Goal: Task Accomplishment & Management: Manage account settings

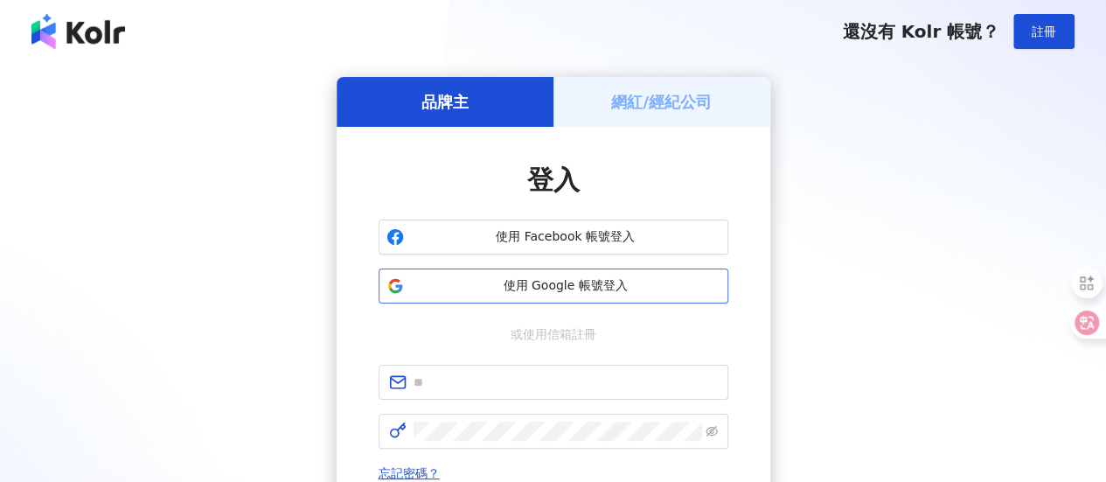
click at [563, 288] on span "使用 Google 帳號登入" at bounding box center [565, 285] width 309 height 17
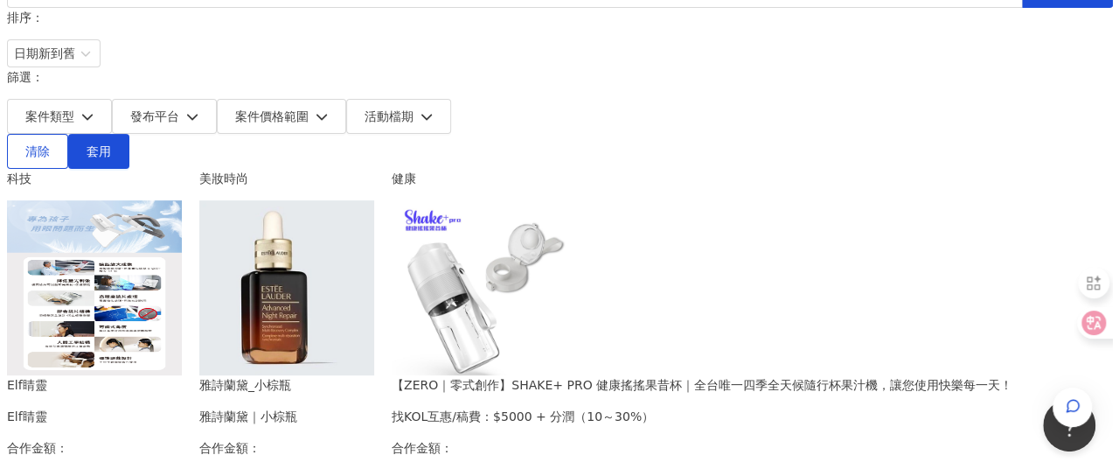
scroll to position [350, 0]
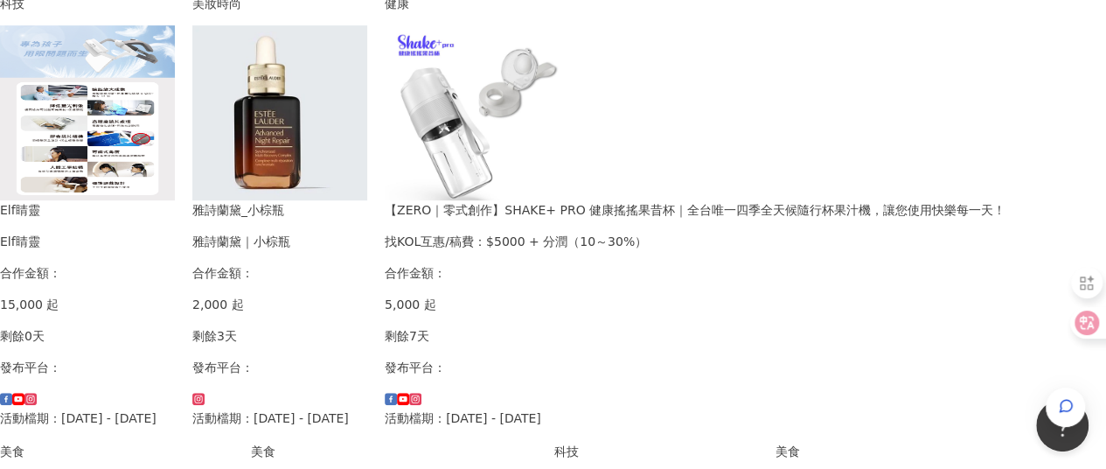
click at [898, 200] on div "【ZERO｜零式創作】SHAKE+ PRO 健康搖搖果昔杯｜全台唯一四季全天候隨行杯果汁機，讓您使用快樂每一天！" at bounding box center [695, 209] width 621 height 19
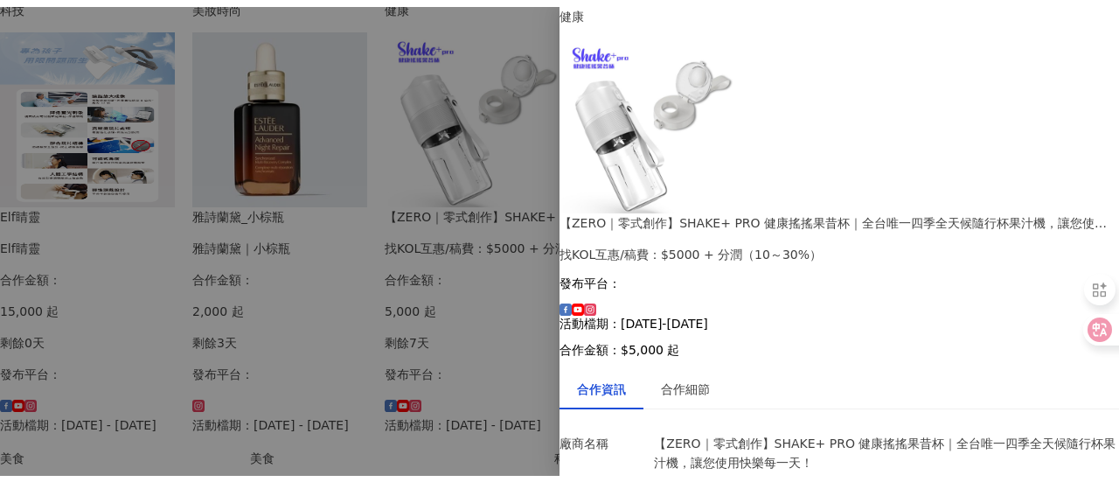
scroll to position [196, 0]
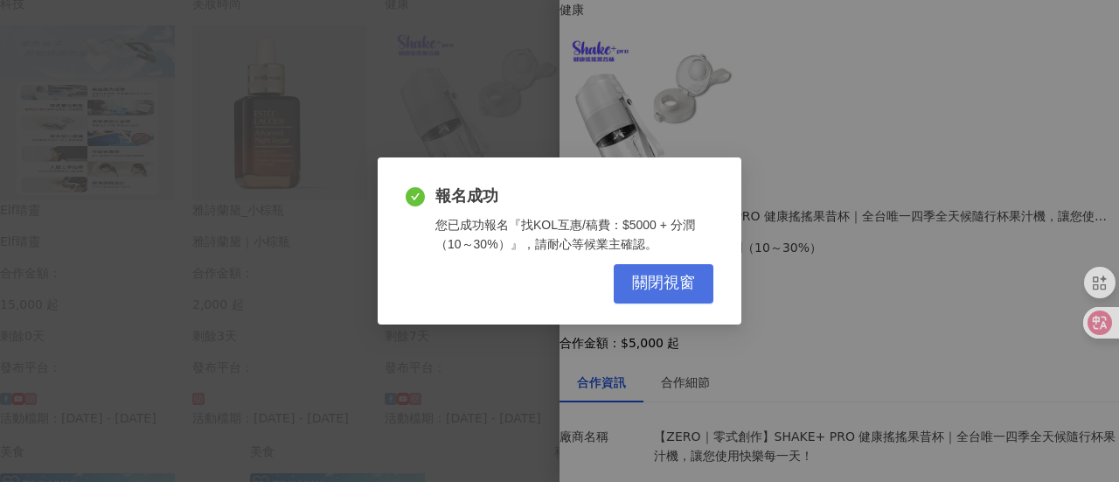
scroll to position [183, 0]
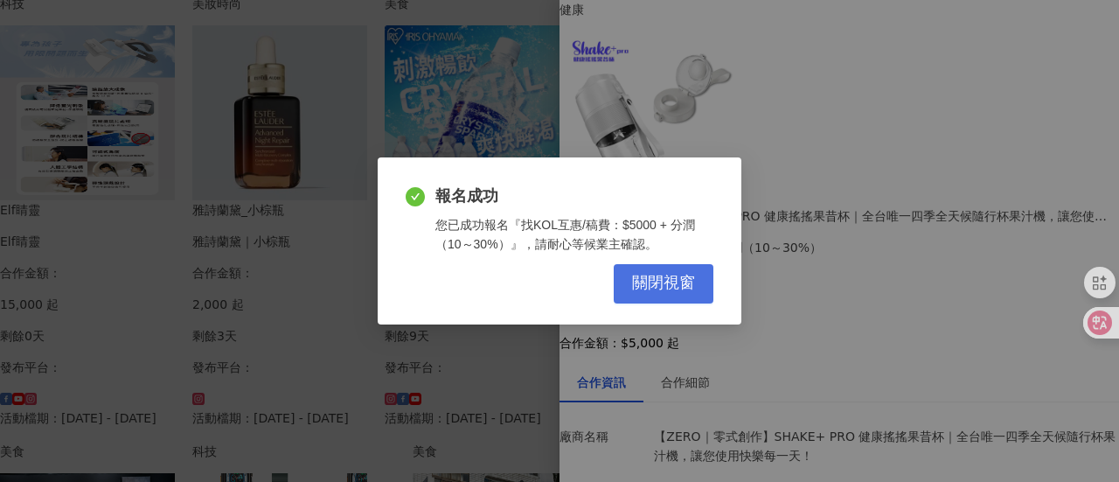
click at [670, 277] on span "關閉視窗" at bounding box center [663, 283] width 63 height 19
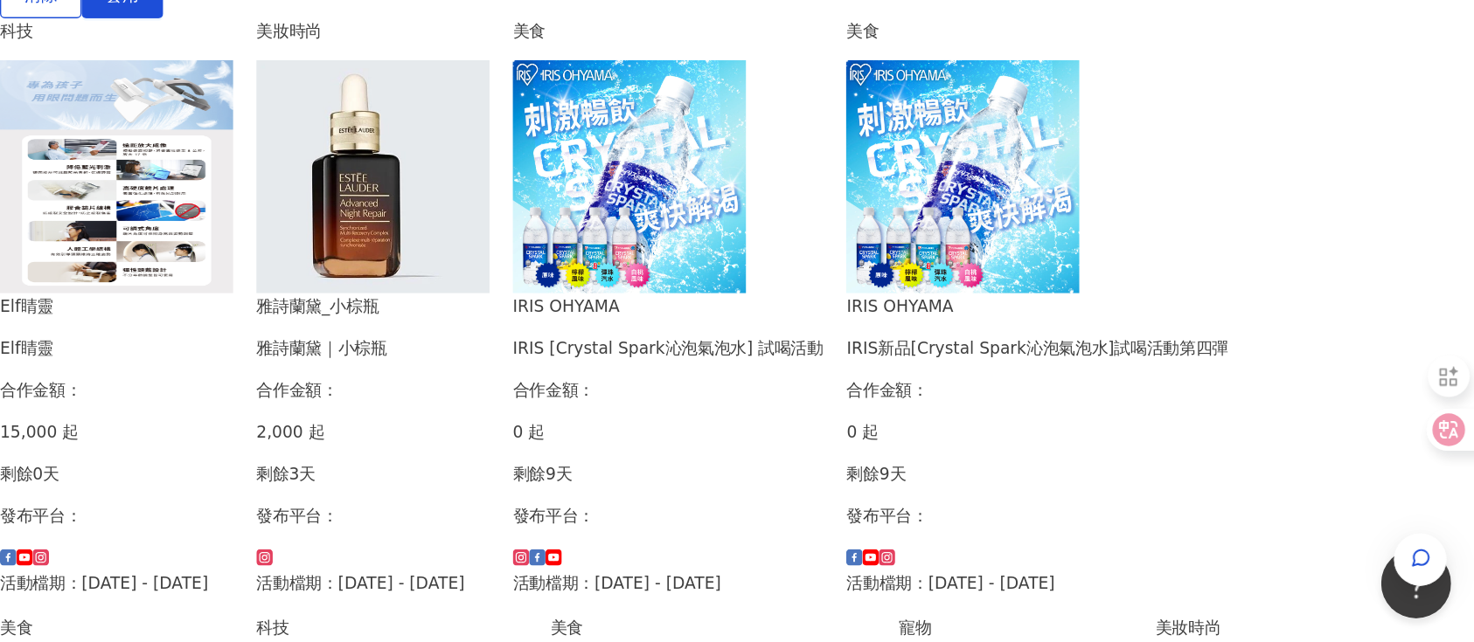
scroll to position [0, 0]
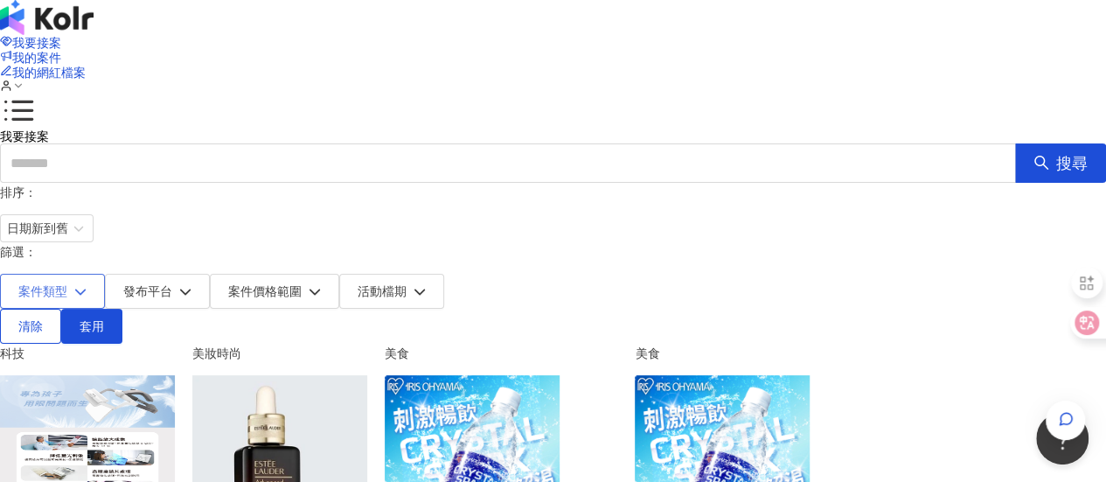
click at [105, 274] on button "案件類型" at bounding box center [52, 291] width 105 height 35
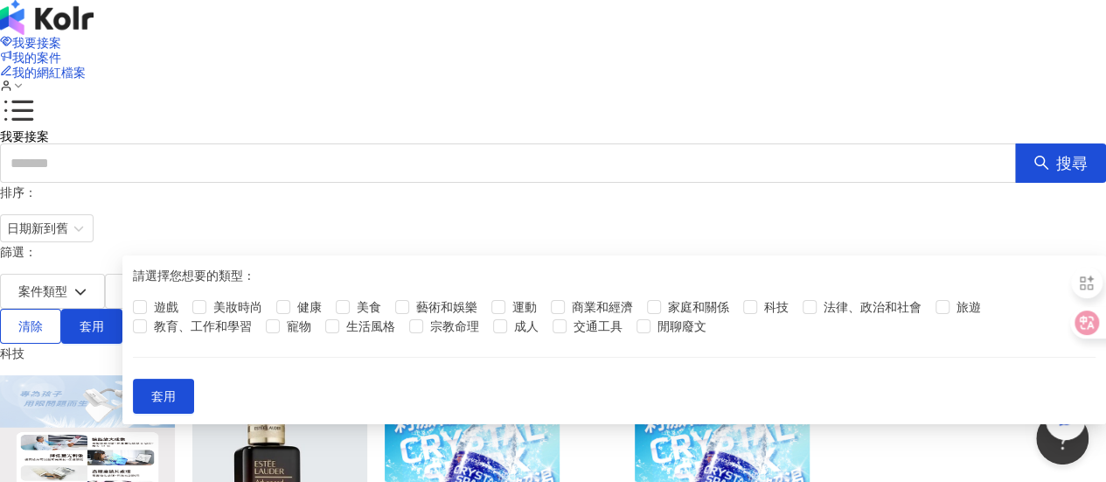
click at [302, 284] on span "案件價格範圍" at bounding box center [264, 291] width 73 height 14
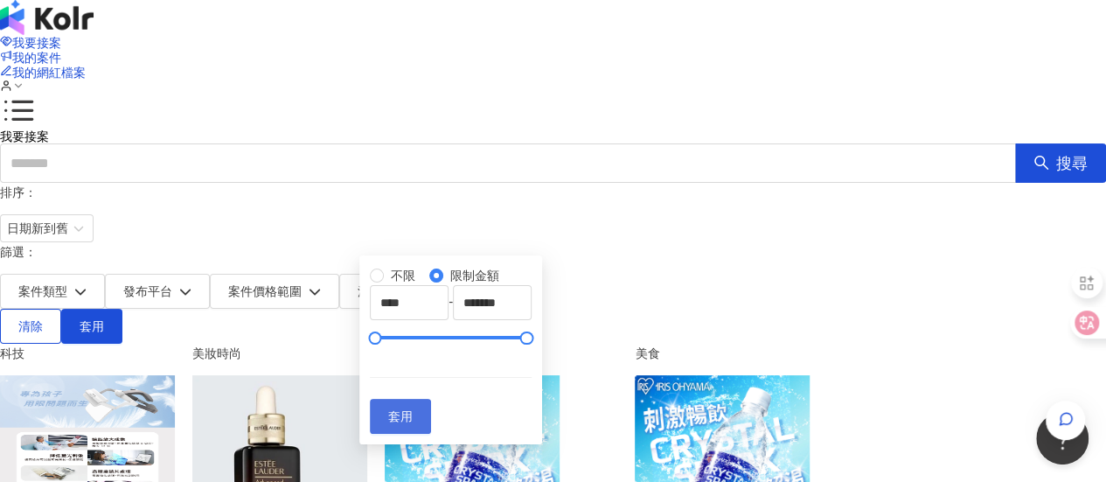
click at [413, 423] on span "套用" at bounding box center [400, 416] width 24 height 14
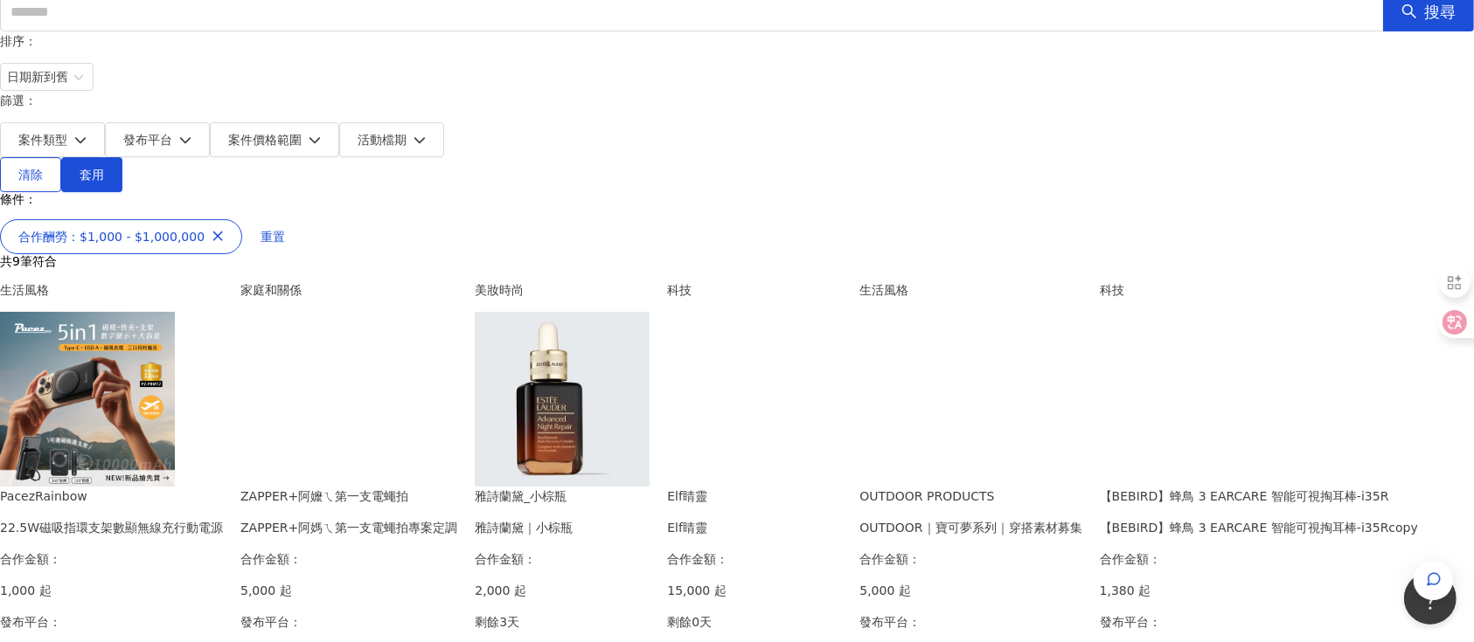
scroll to position [116, 0]
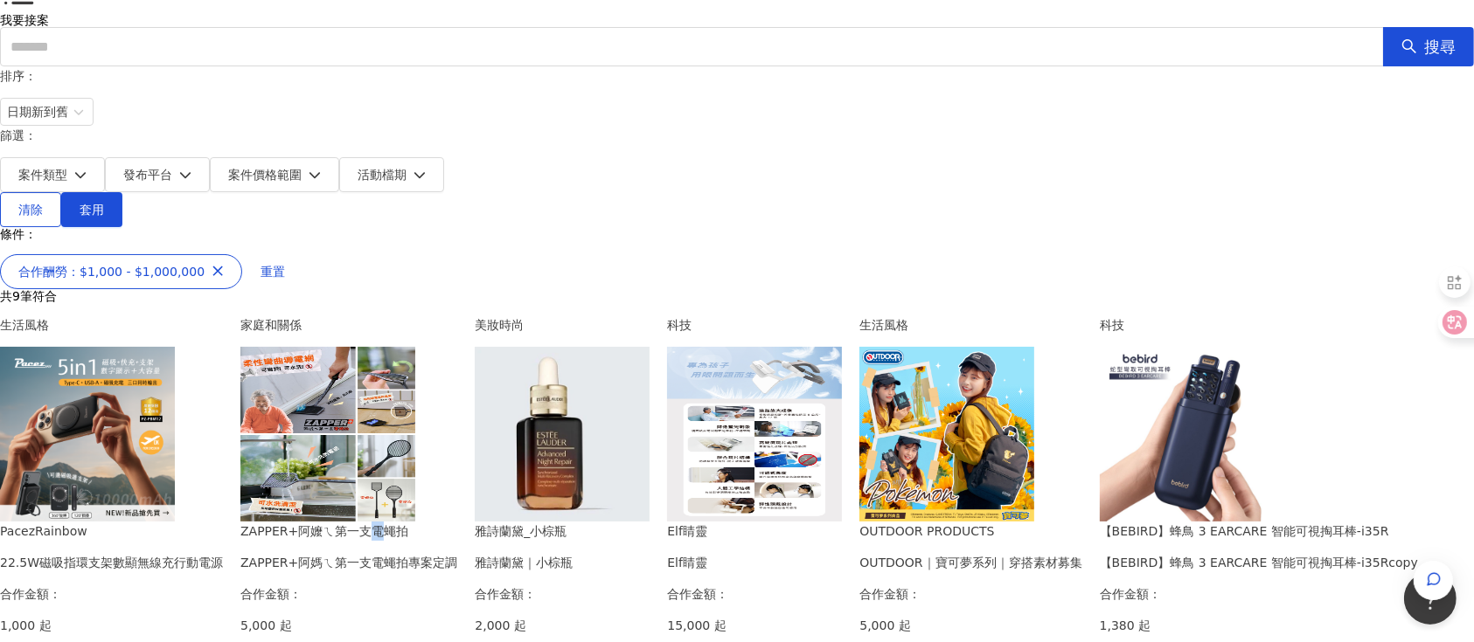
drag, startPoint x: 776, startPoint y: 535, endPoint x: 729, endPoint y: 514, distance: 51.7
click at [457, 481] on div "ZAPPER+阿嬤ㄟ第一支電蠅拍" at bounding box center [348, 531] width 217 height 19
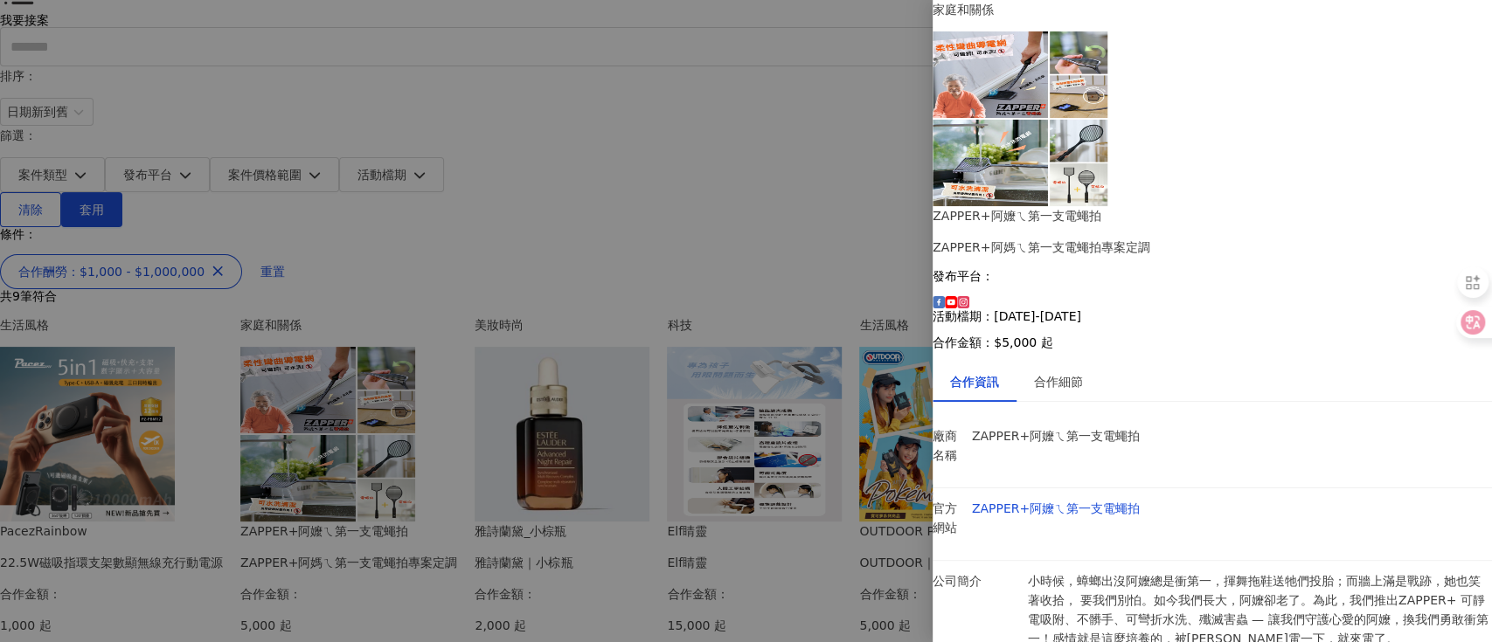
click at [1105, 481] on p "小時候，蟑螂出沒阿嬤總是衝第一，揮舞拖鞋送牠們投胎；而牆上滿是戰跡，她也笑著收拾， 要我們別怕。如今我們長大，阿嬤卻老了。為此，我們推出ZAPPER+ 可靜電…" at bounding box center [1259, 610] width 465 height 77
click at [811, 171] on div at bounding box center [746, 321] width 1492 height 642
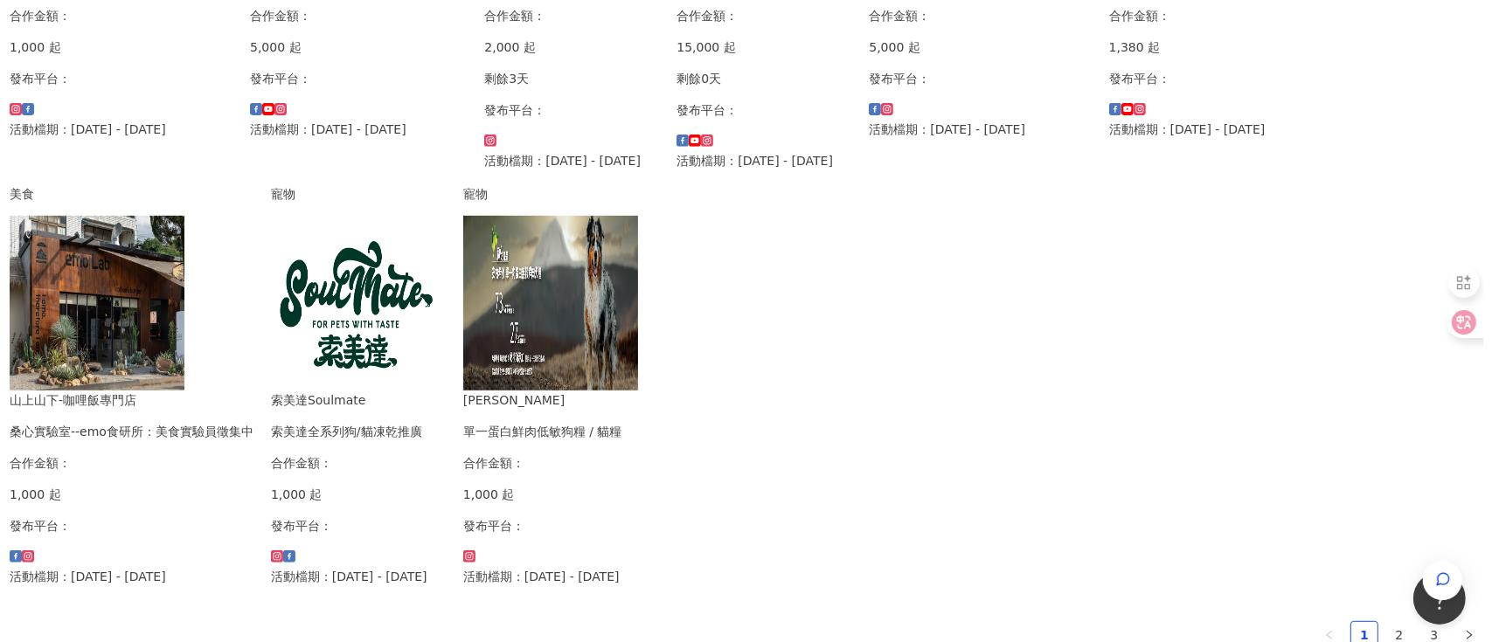
scroll to position [699, 0]
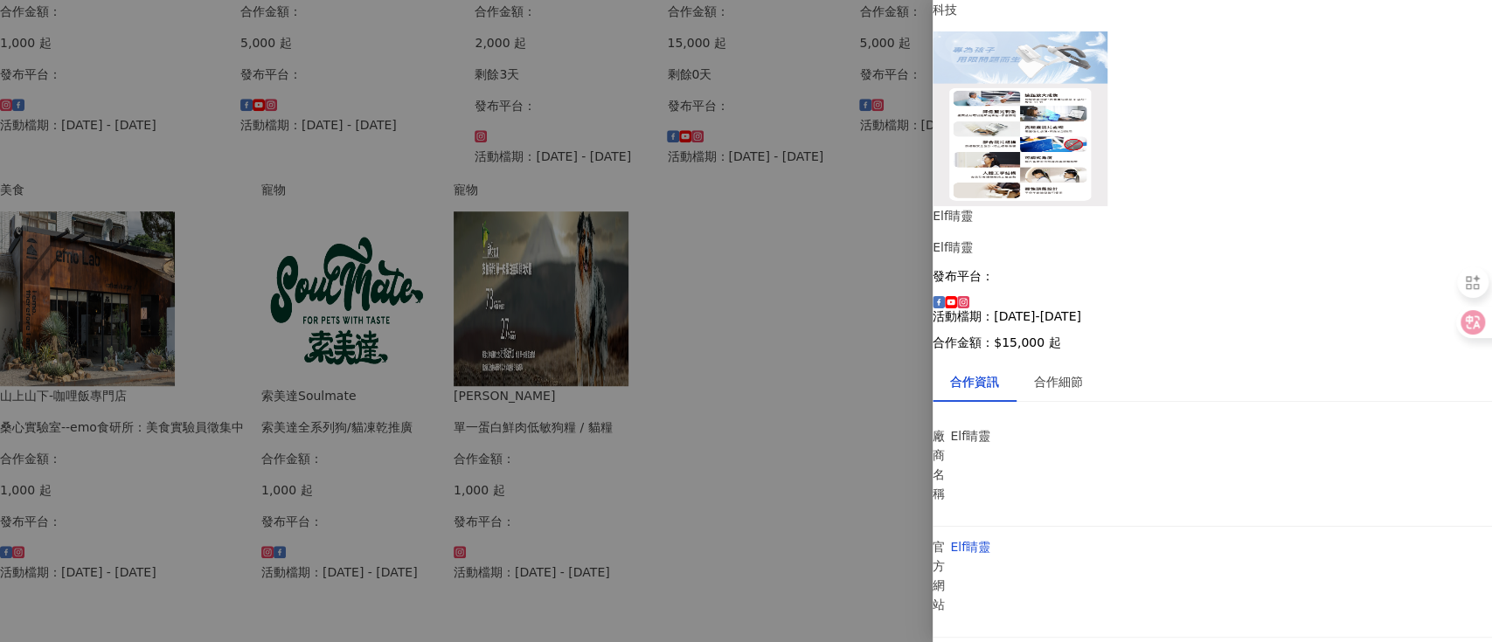
scroll to position [0, 0]
click at [1055, 125] on img at bounding box center [1020, 118] width 175 height 175
drag, startPoint x: 1190, startPoint y: 82, endPoint x: 1135, endPoint y: 88, distance: 55.4
click at [1105, 206] on div "Elf睛靈 Elf睛靈 發布平台： 活動檔期：2025/8/13-2025/8/20 合作金額： $15,000 起" at bounding box center [1212, 277] width 559 height 143
copy div "Elf睛靈"
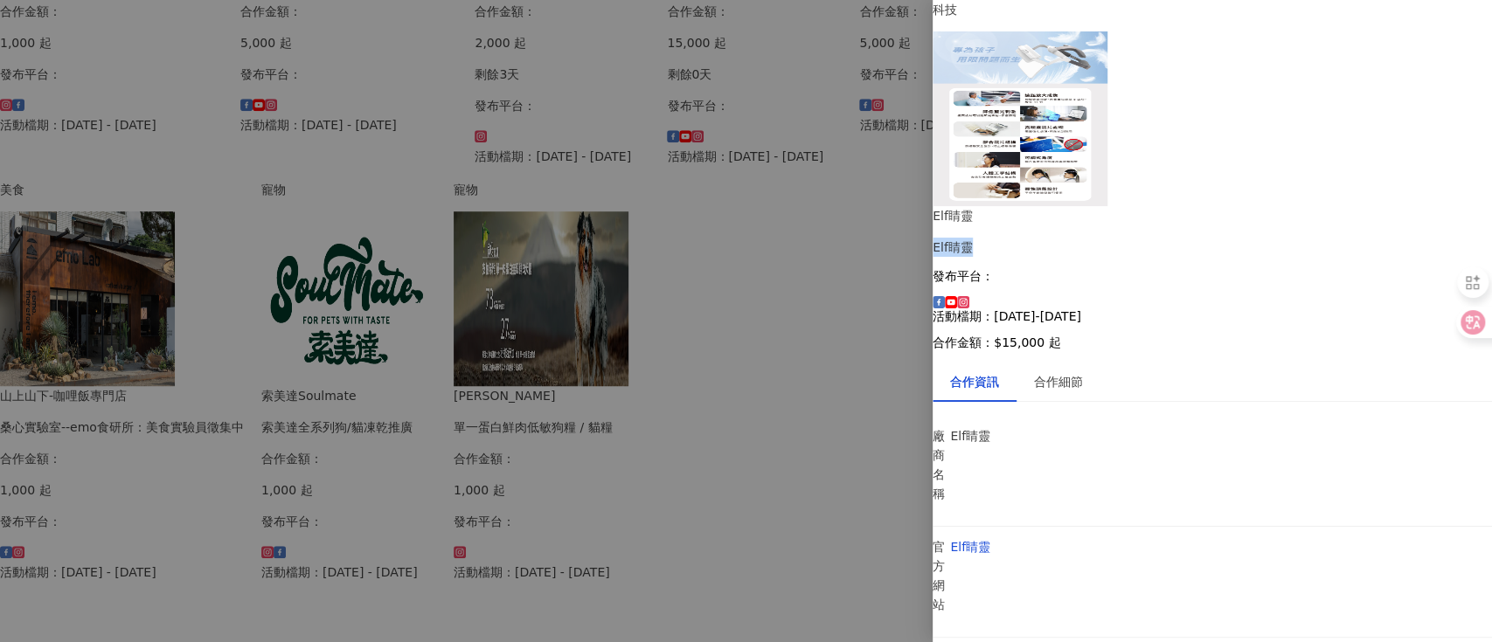
scroll to position [298, 0]
click at [829, 446] on div at bounding box center [746, 321] width 1492 height 642
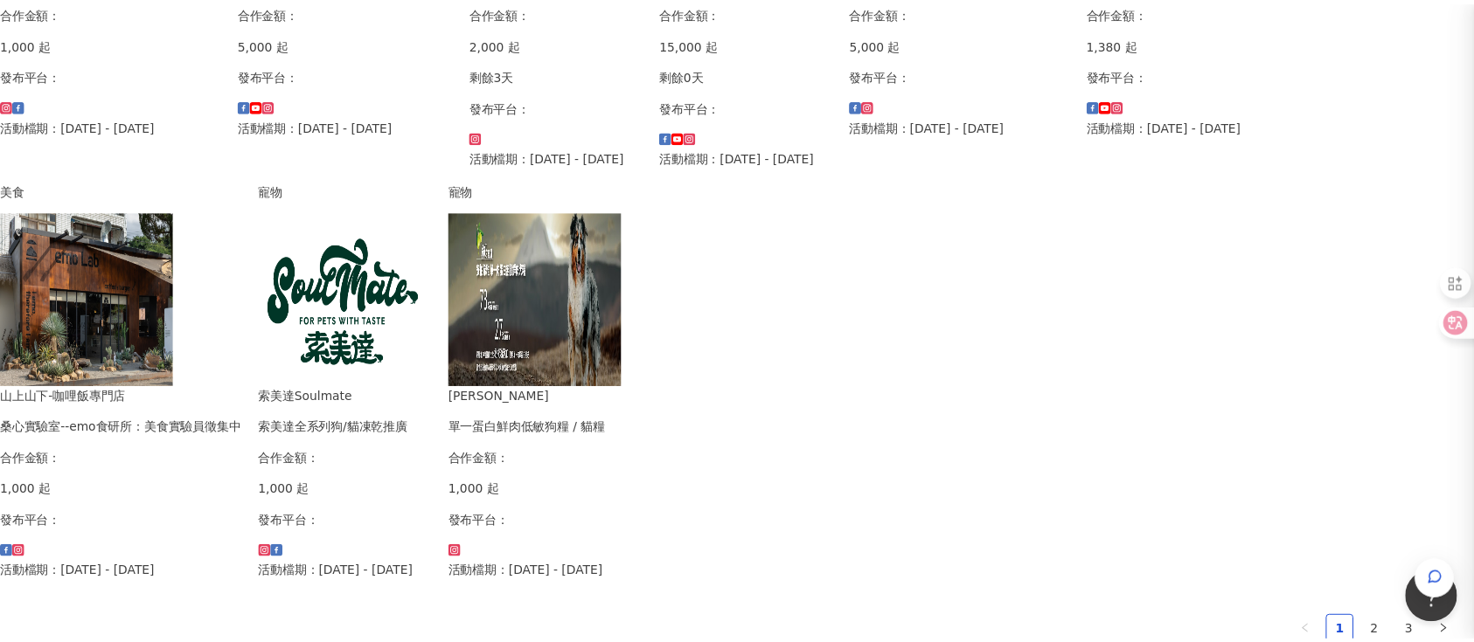
scroll to position [0, 0]
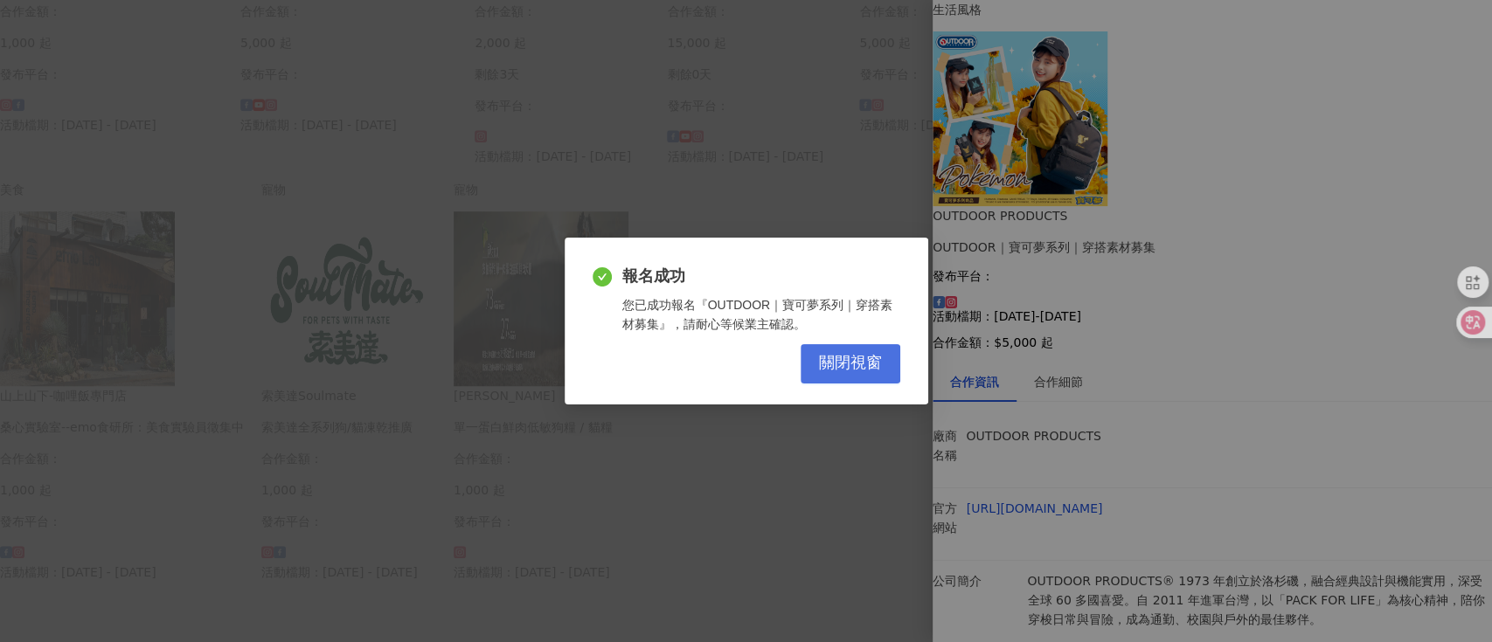
click at [829, 360] on span "關閉視窗" at bounding box center [850, 363] width 63 height 19
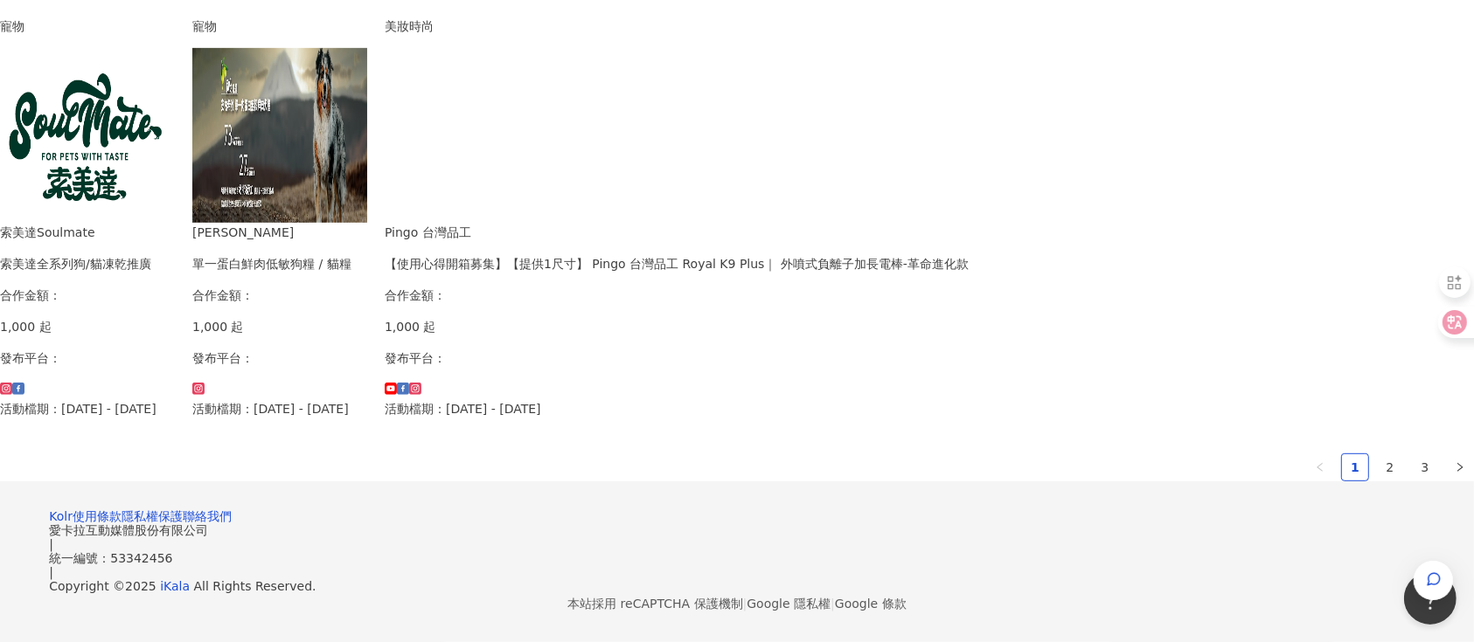
scroll to position [1165, 0]
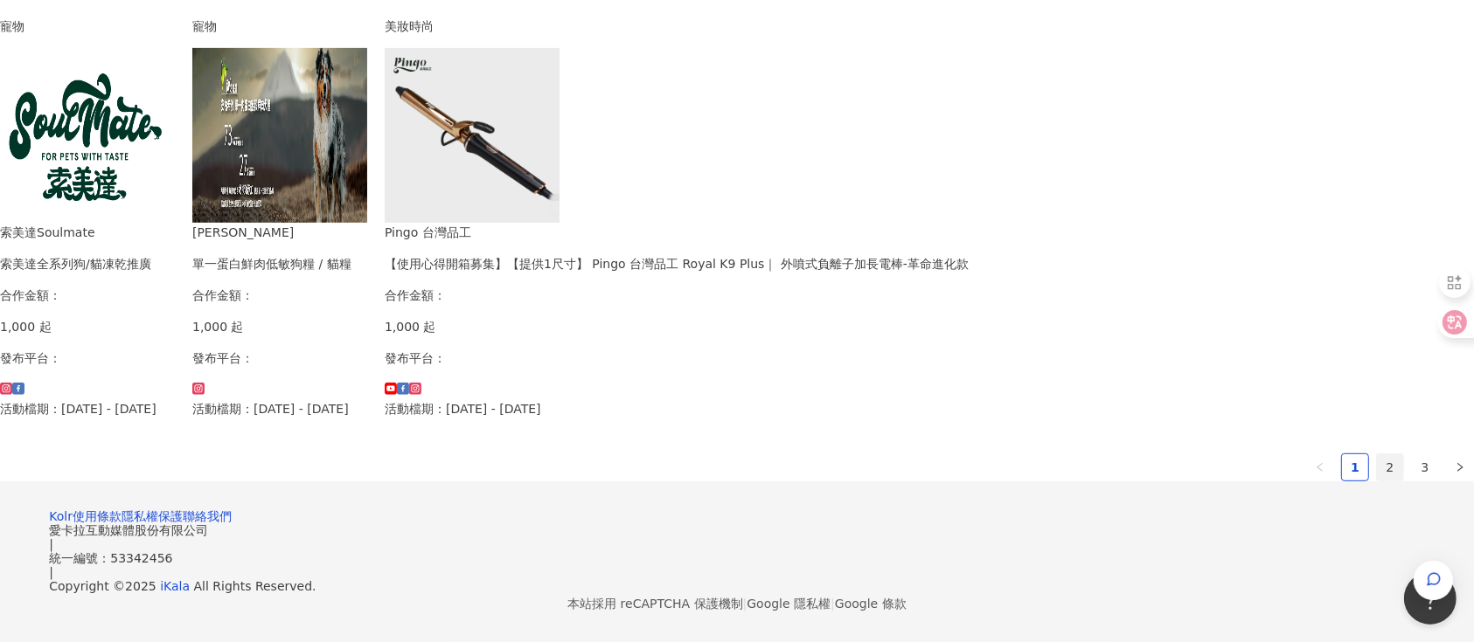
click at [1105, 481] on link "2" at bounding box center [1390, 468] width 26 height 26
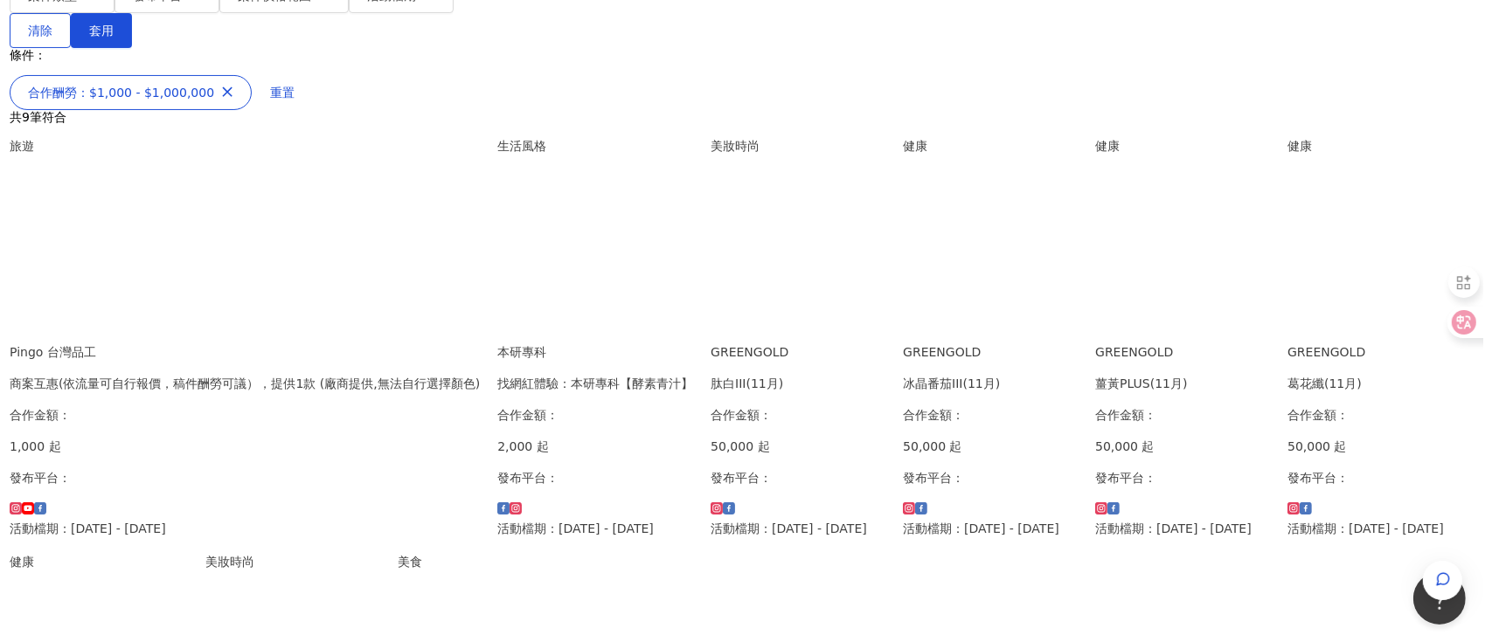
scroll to position [350, 0]
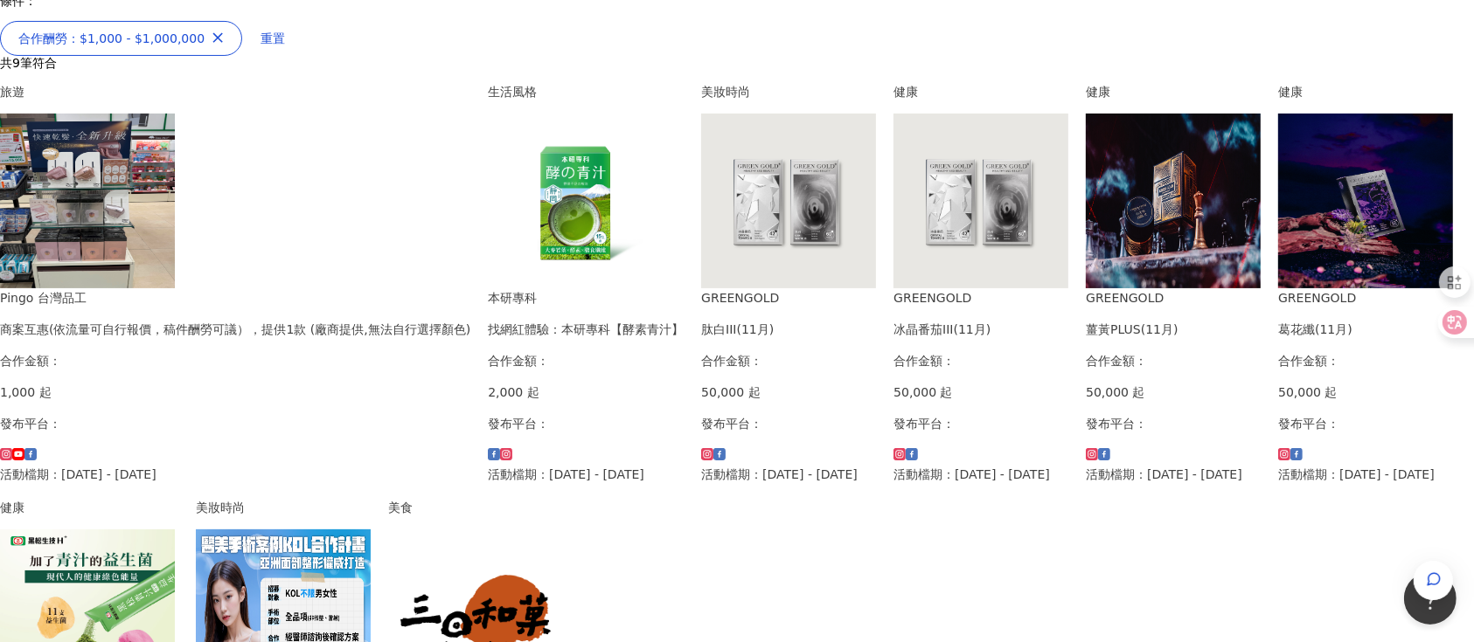
click at [175, 209] on img at bounding box center [87, 201] width 175 height 175
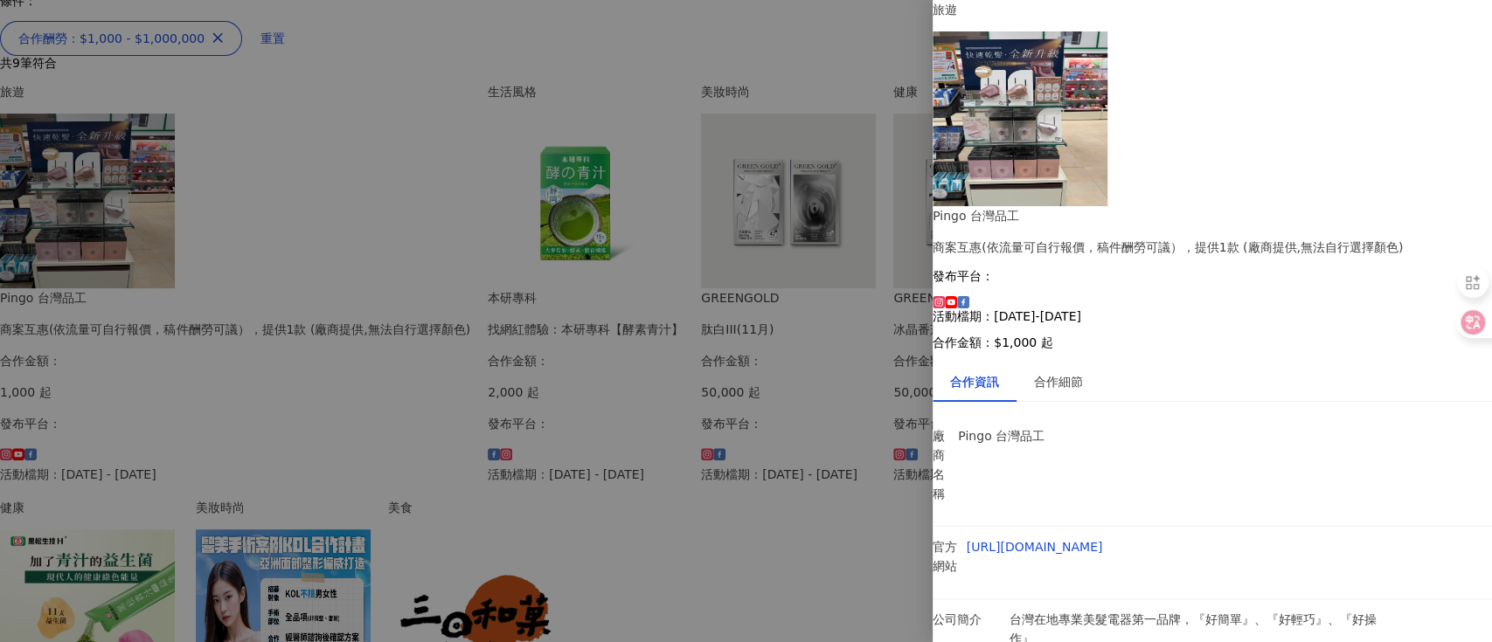
click at [829, 396] on div at bounding box center [746, 321] width 1492 height 642
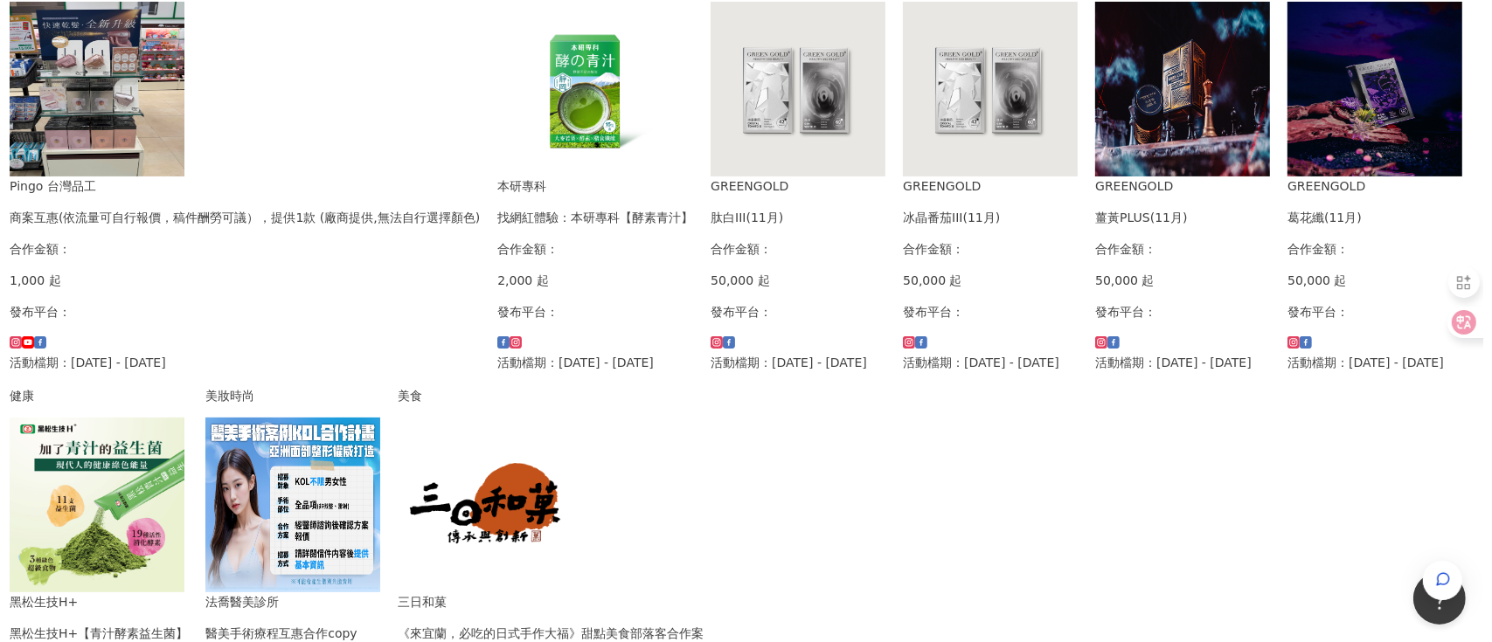
scroll to position [466, 0]
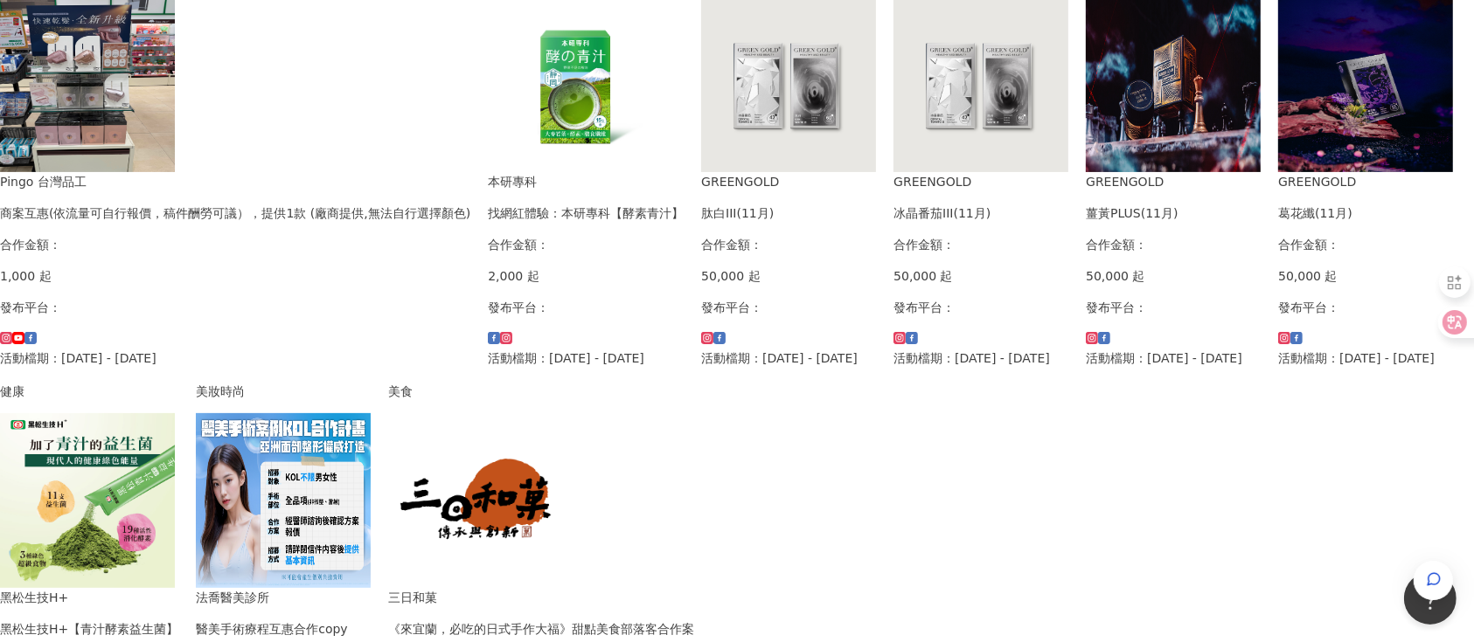
click at [1105, 172] on img at bounding box center [1365, 84] width 175 height 175
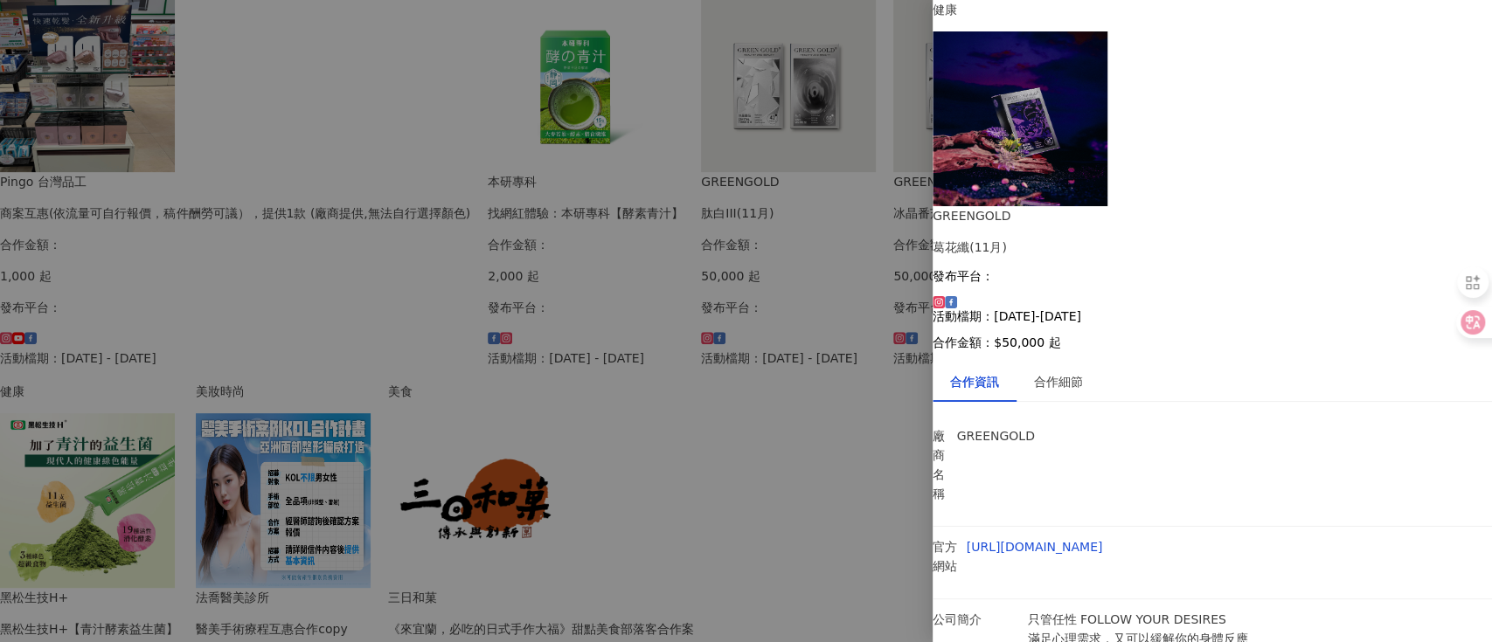
scroll to position [144, 0]
click at [1103, 481] on link "https://www.twgreengold.com/" at bounding box center [1035, 547] width 136 height 14
click at [836, 283] on div at bounding box center [746, 321] width 1492 height 642
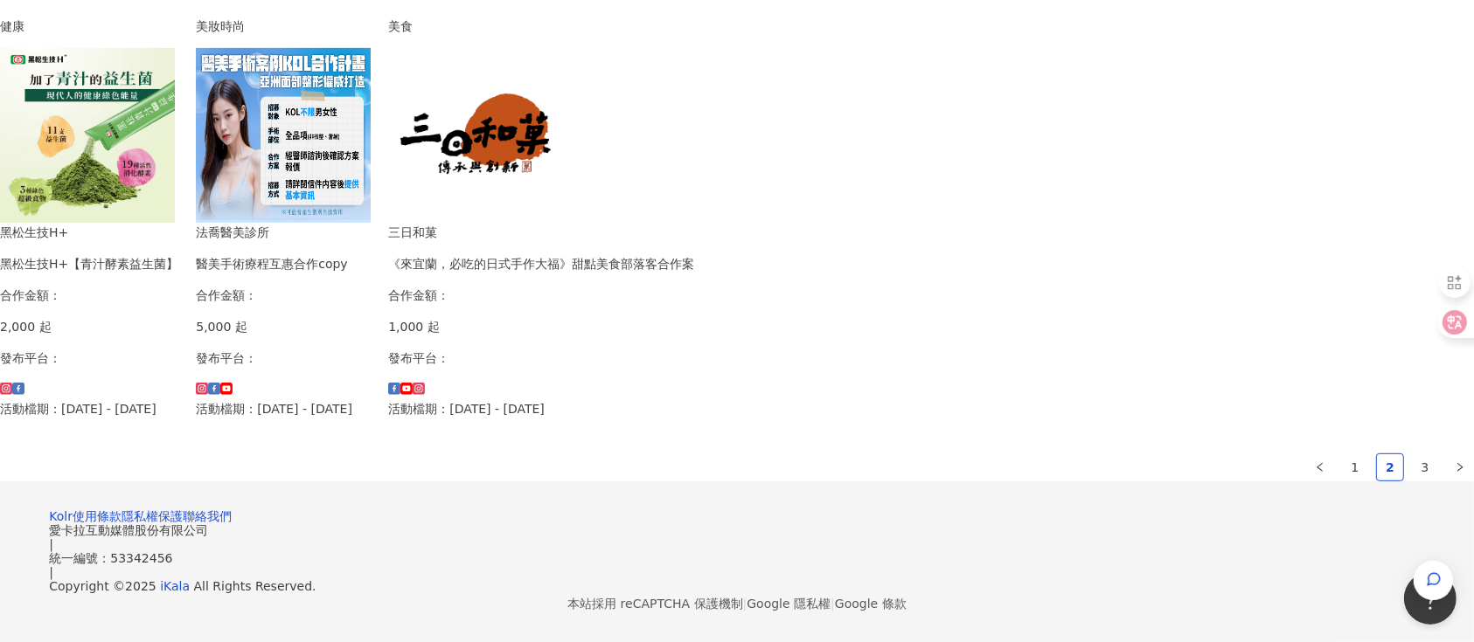
scroll to position [1299, 0]
click at [1105, 455] on link "3" at bounding box center [1425, 468] width 26 height 26
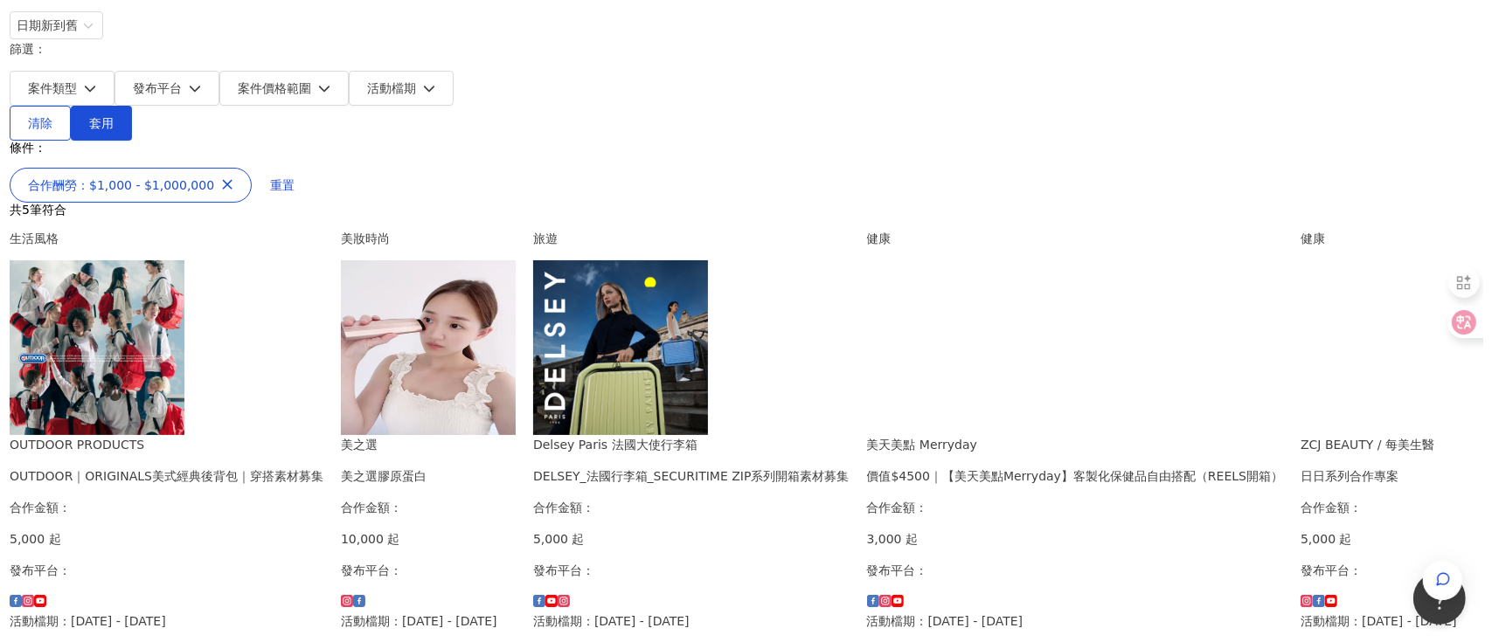
scroll to position [193, 0]
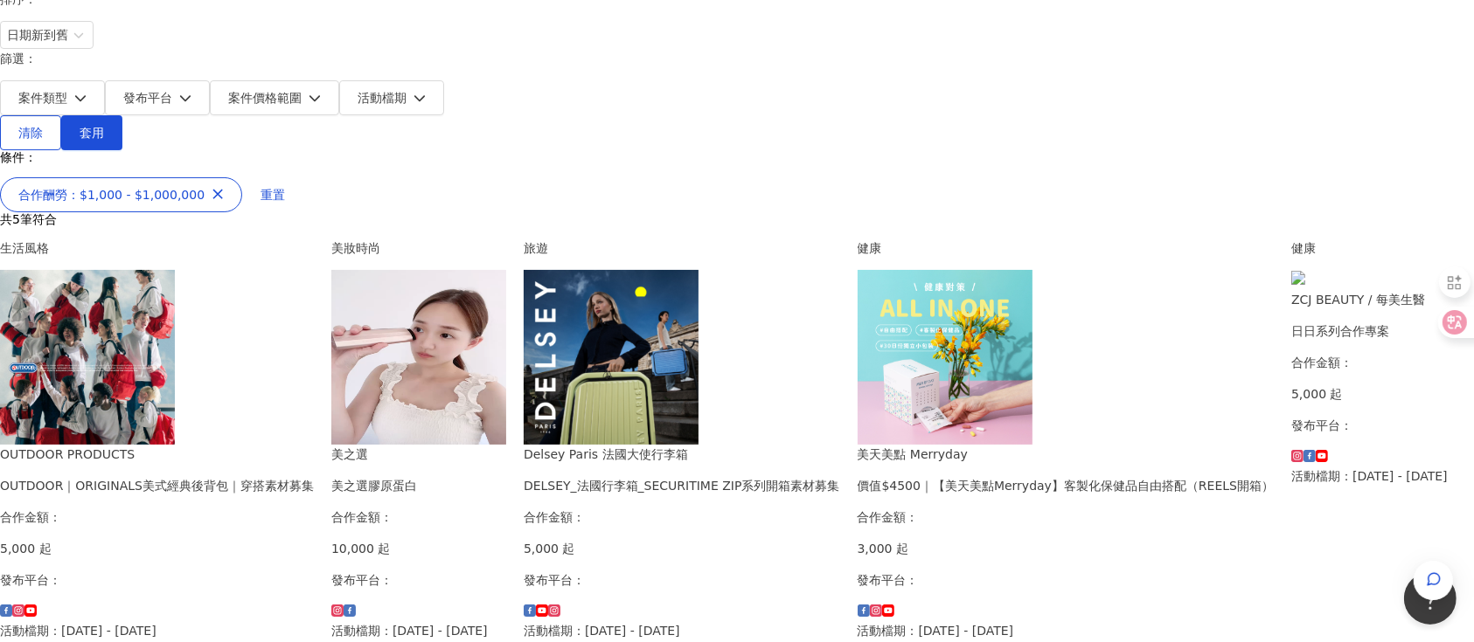
click at [698, 290] on img at bounding box center [611, 357] width 175 height 175
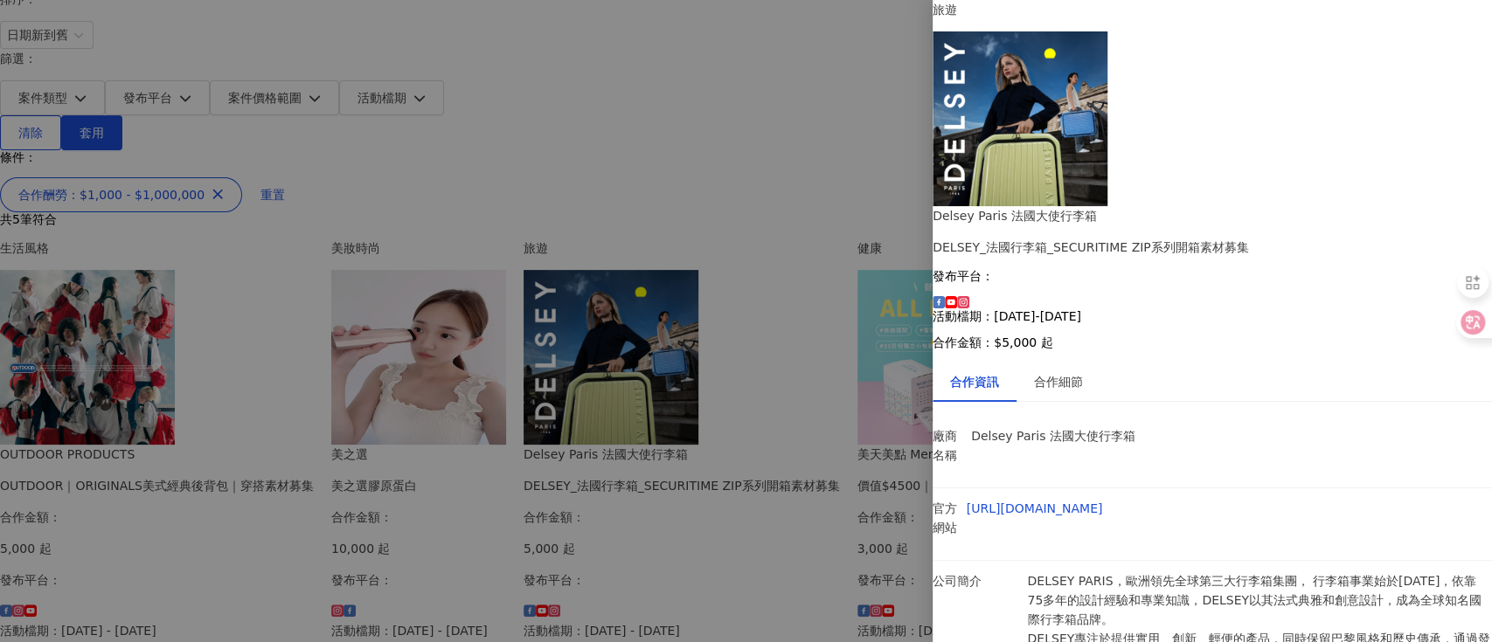
scroll to position [75, 0]
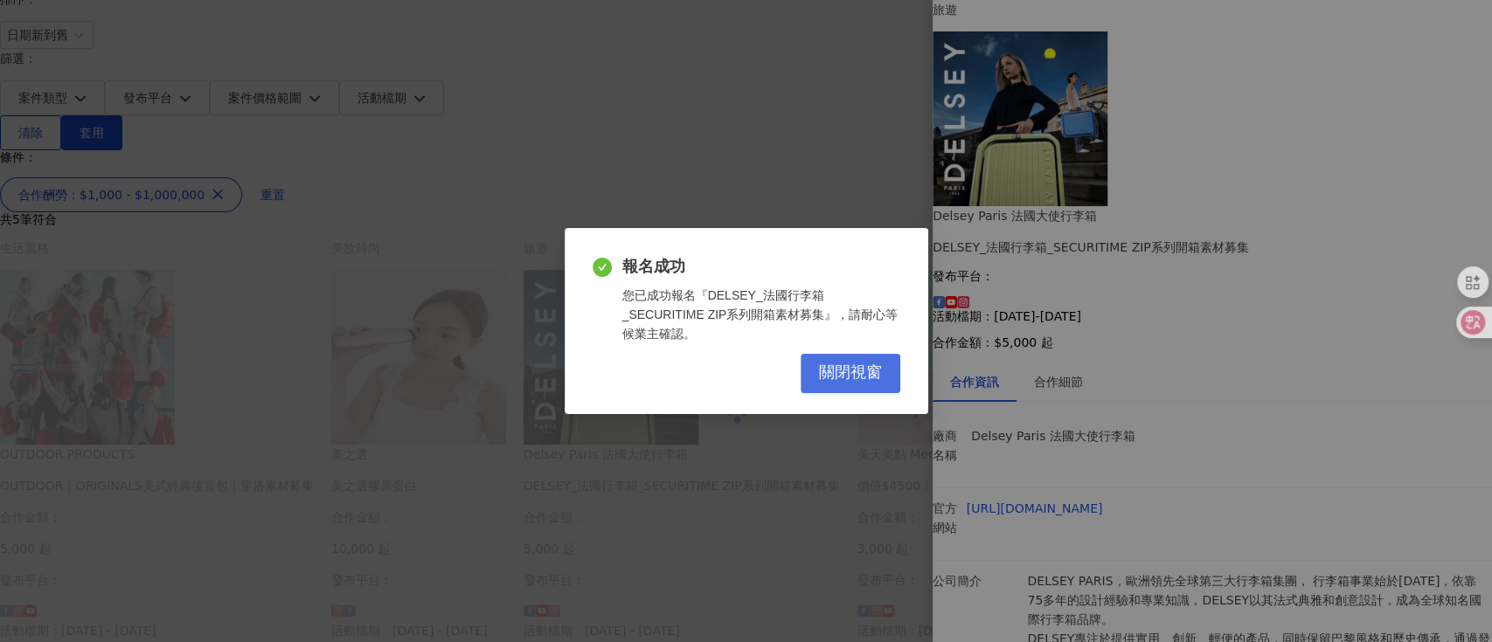
click at [844, 364] on span "關閉視窗" at bounding box center [850, 373] width 63 height 19
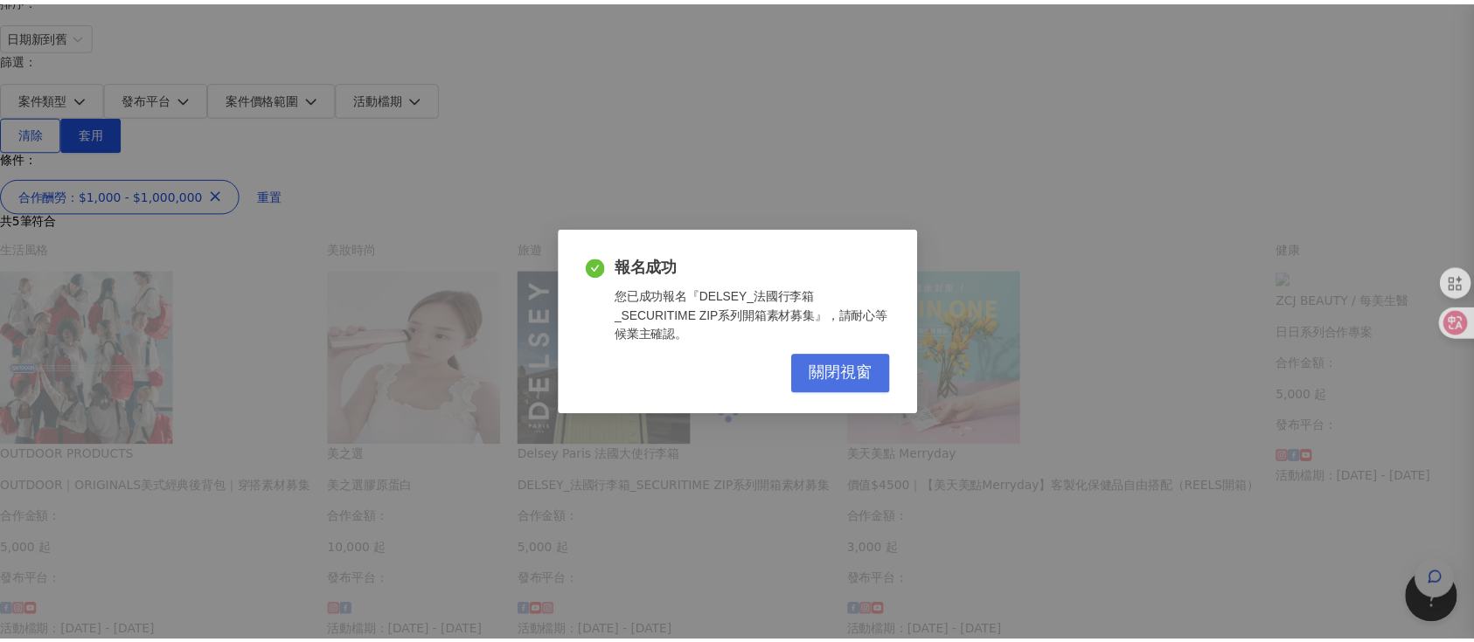
scroll to position [0, 0]
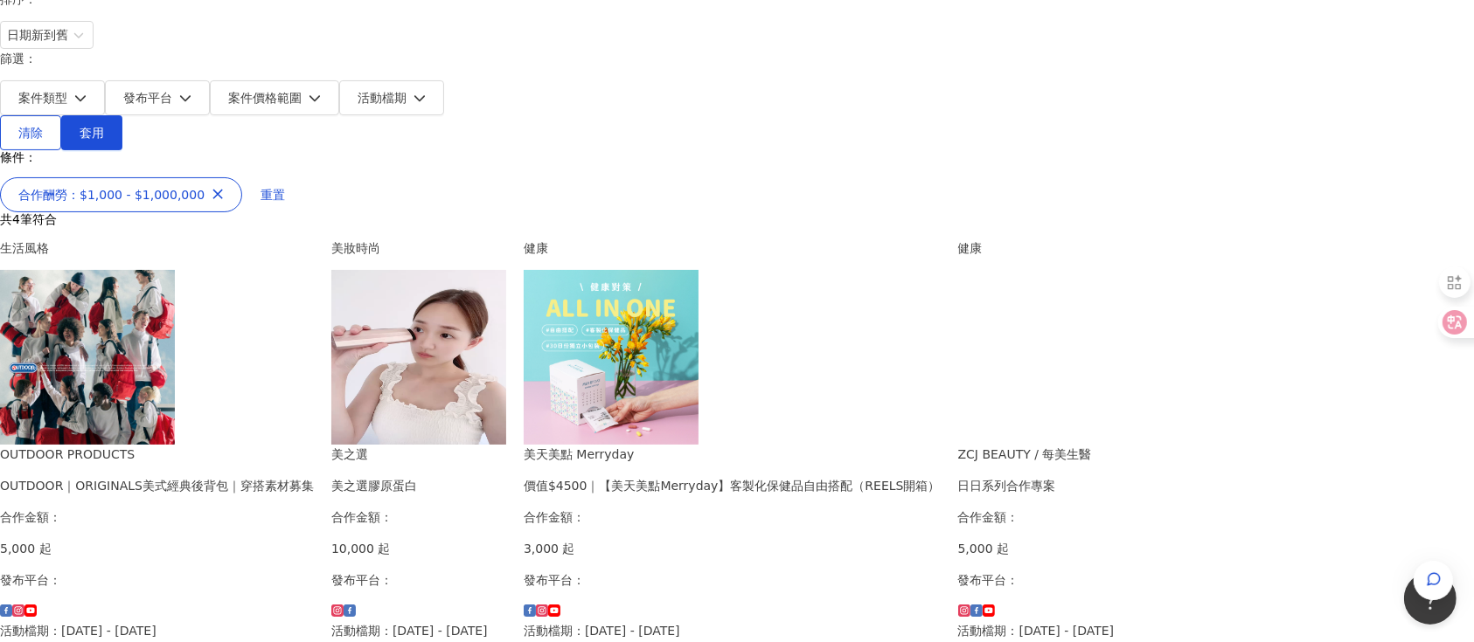
click at [175, 272] on img at bounding box center [87, 357] width 175 height 175
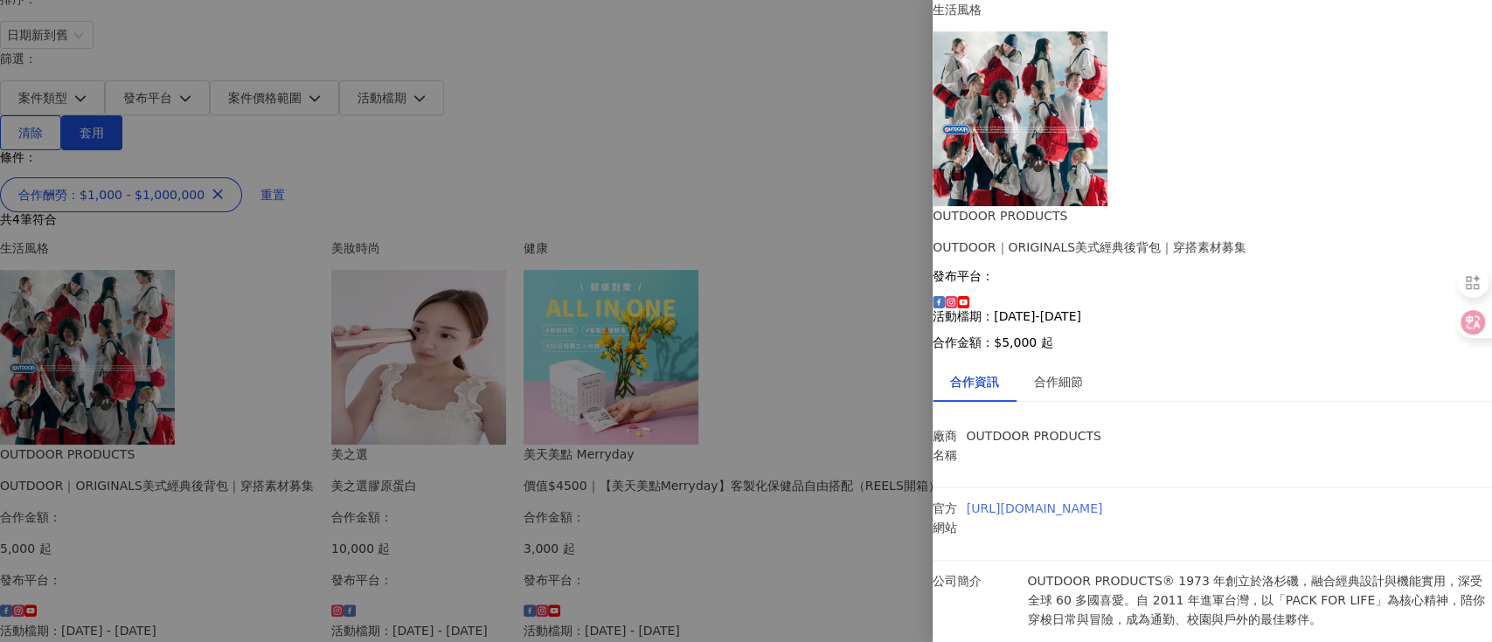
click at [1103, 481] on link "https://www.outdoorproducts.tw/" at bounding box center [1035, 509] width 136 height 14
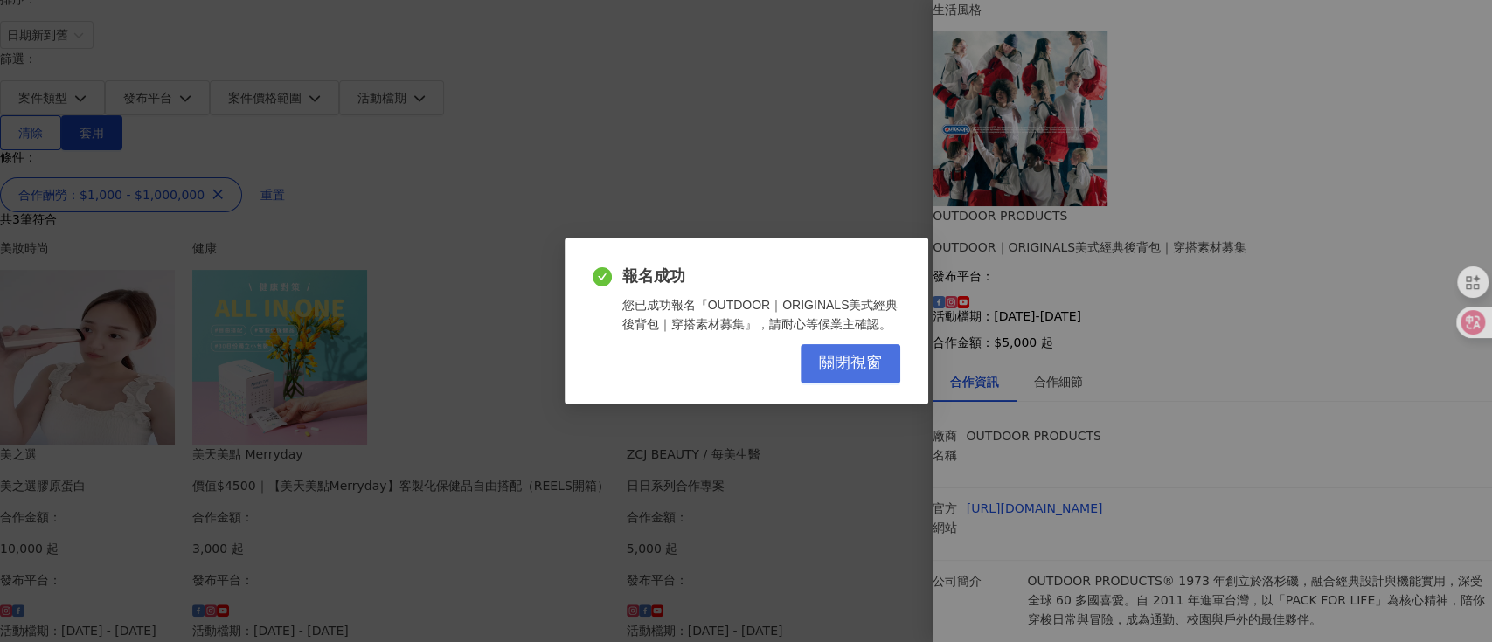
click at [837, 360] on span "關閉視窗" at bounding box center [850, 363] width 63 height 19
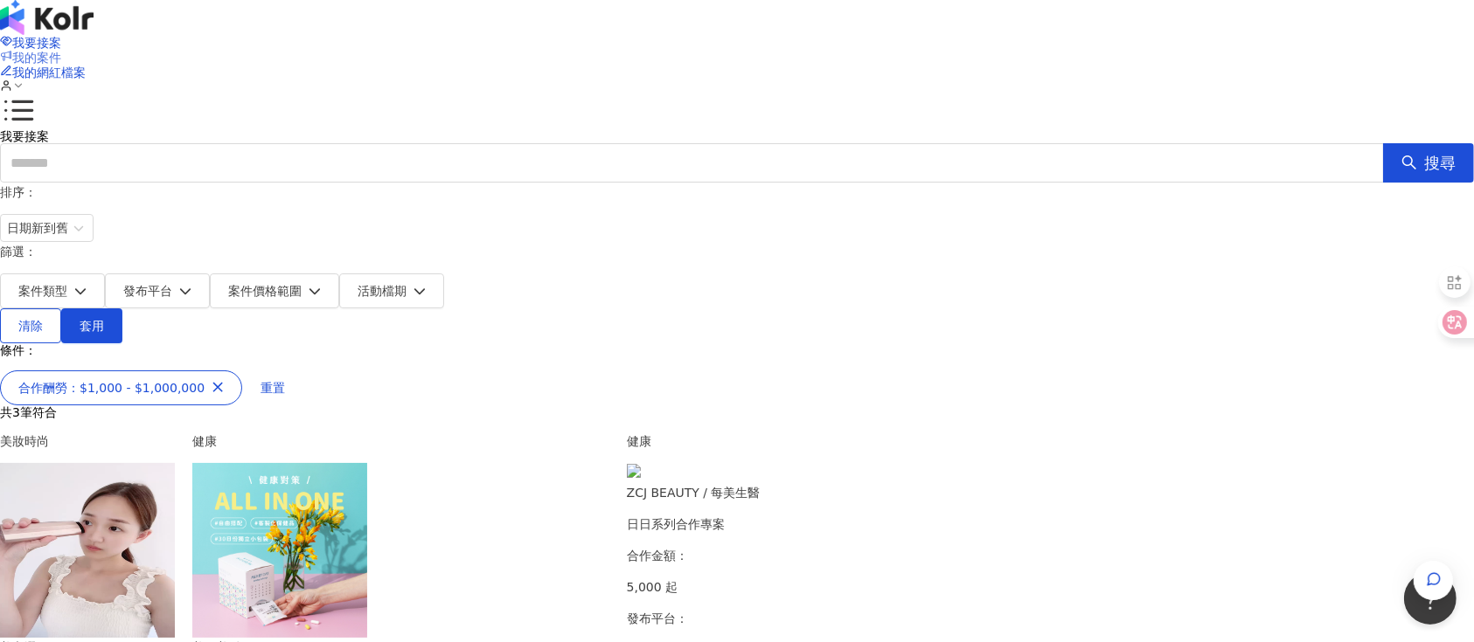
click at [61, 51] on span "我的案件" at bounding box center [36, 58] width 49 height 14
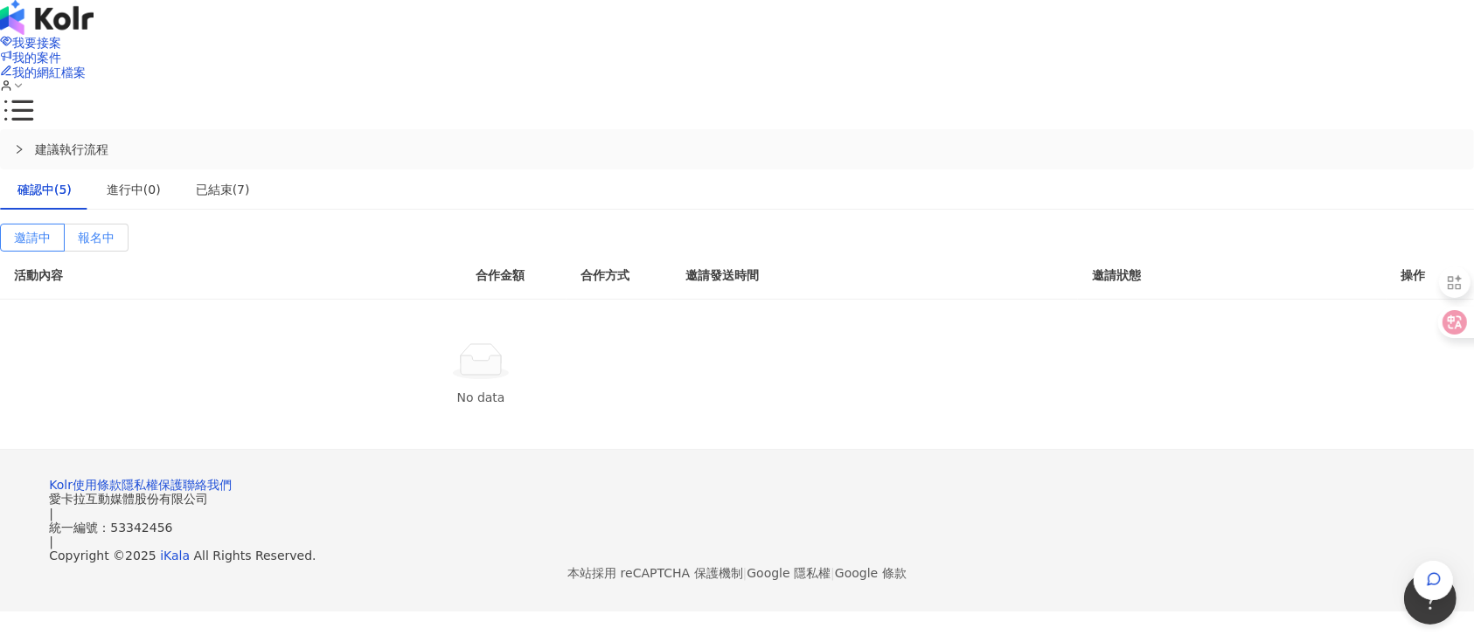
click at [115, 231] on span "報名中" at bounding box center [96, 238] width 37 height 14
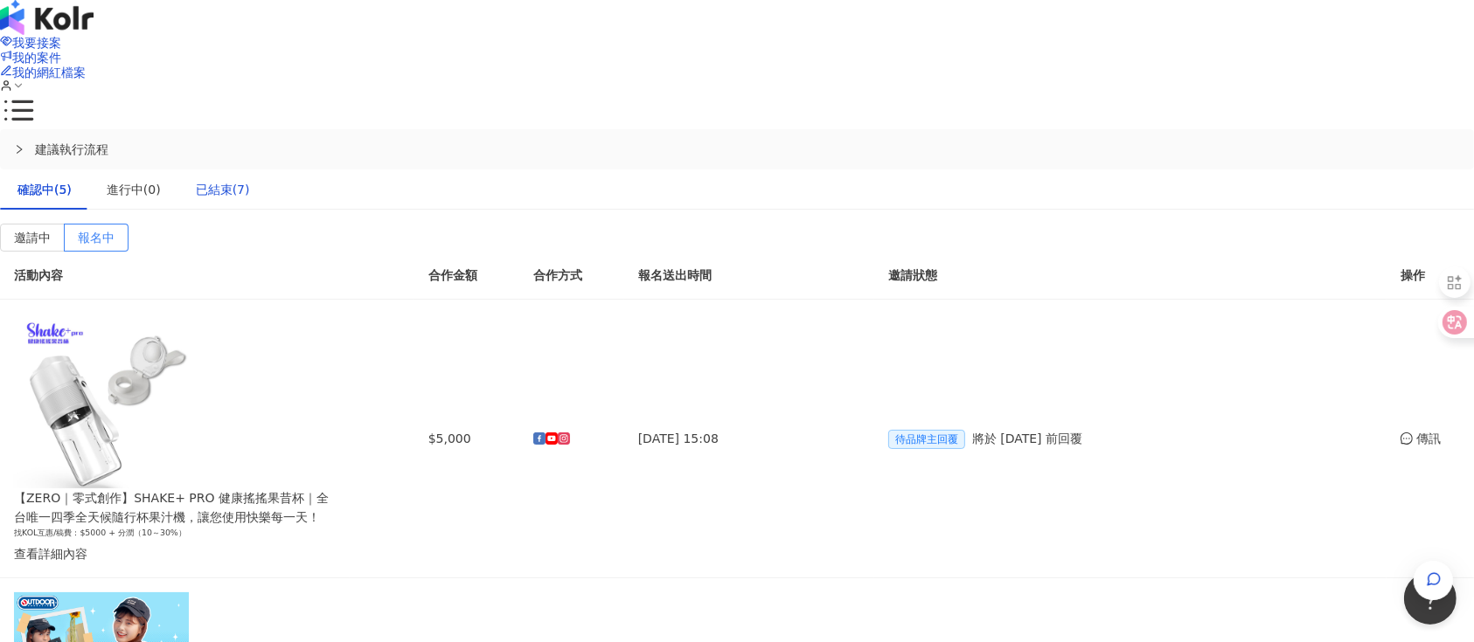
click at [250, 180] on div "已結束(7)" at bounding box center [223, 189] width 54 height 19
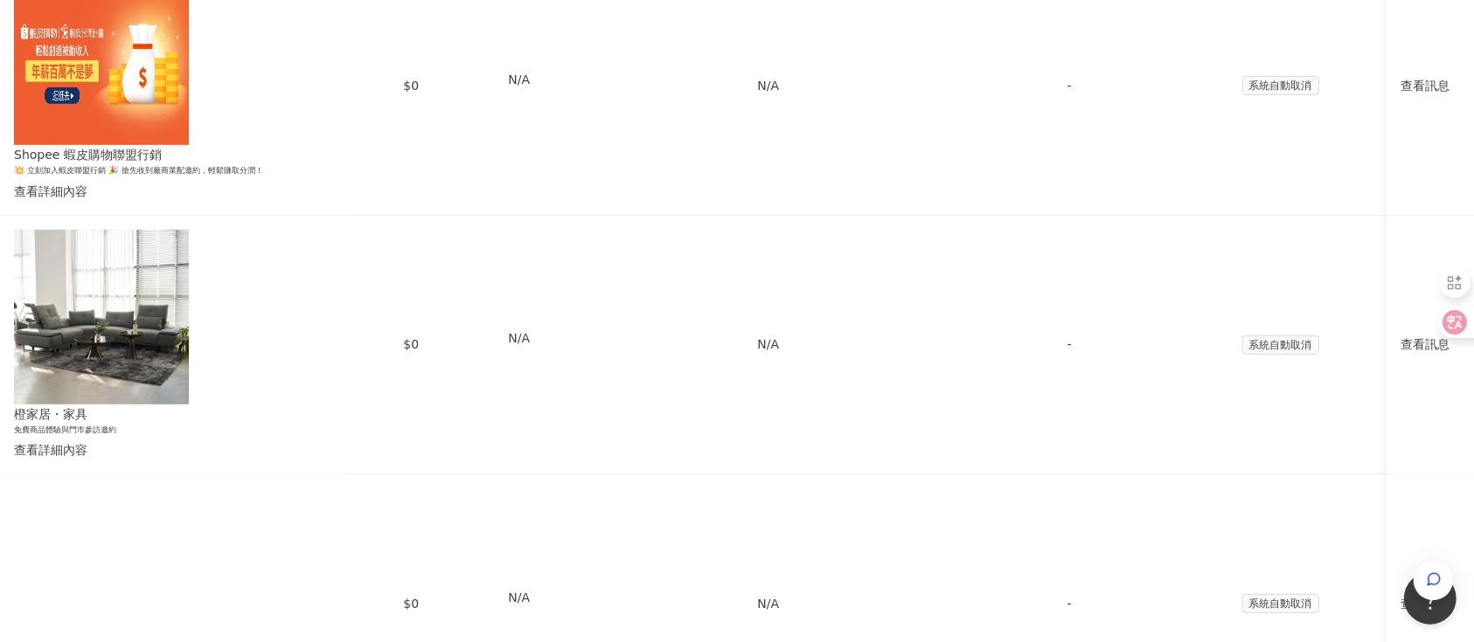
scroll to position [932, 0]
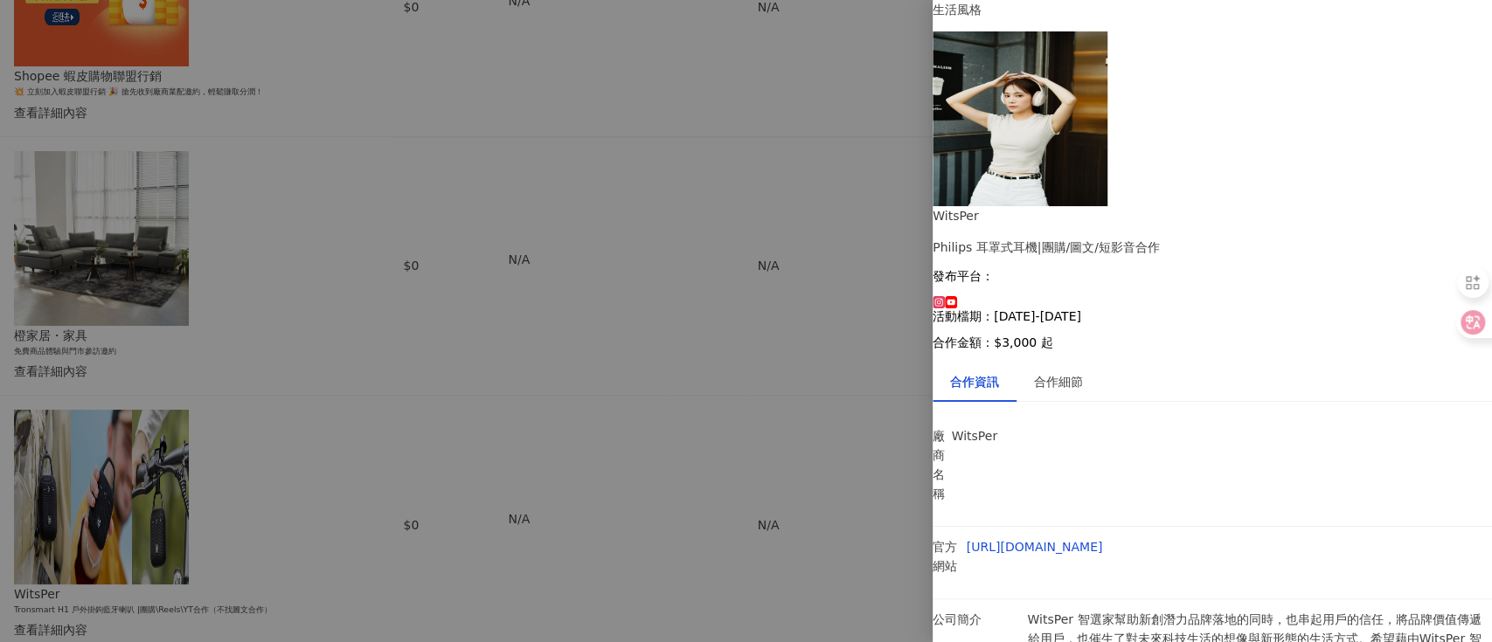
click at [852, 147] on div at bounding box center [746, 321] width 1492 height 642
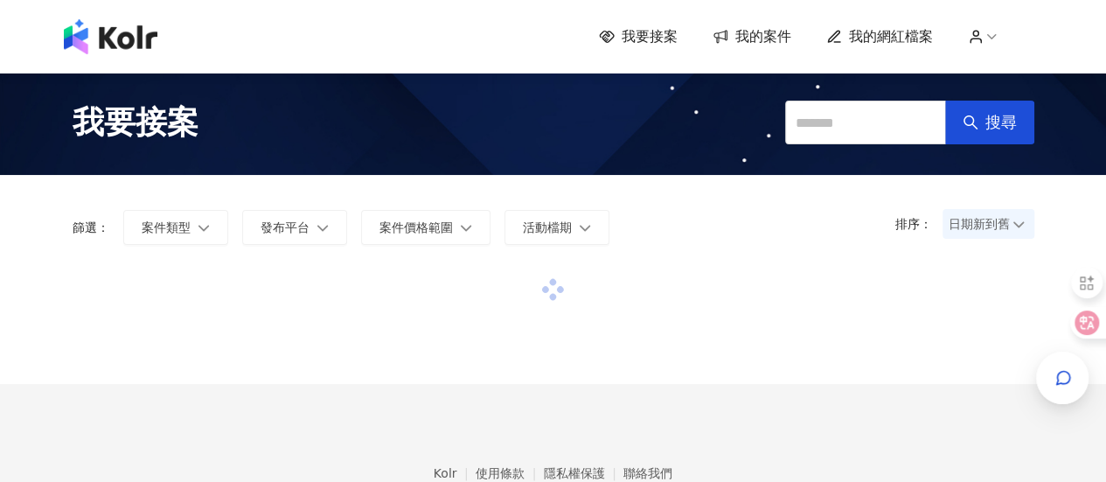
click at [894, 35] on span "我的網紅檔案" at bounding box center [891, 36] width 84 height 19
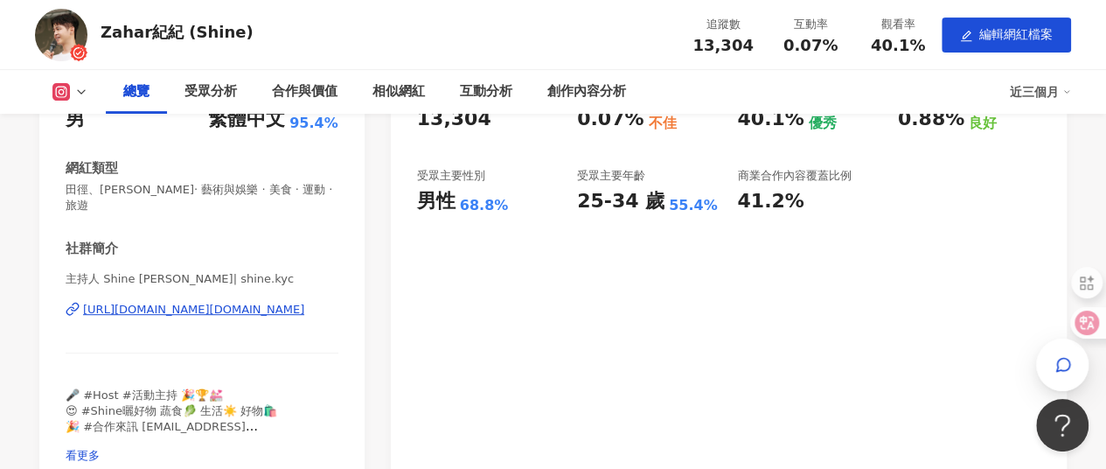
scroll to position [175, 0]
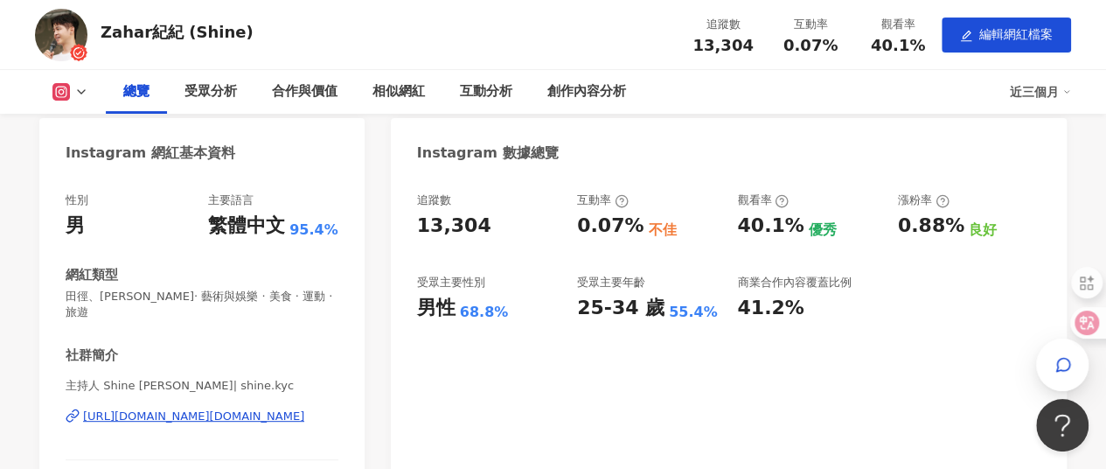
click at [864, 364] on div "追蹤數 13,304 互動率 0.07% 不佳 觀看率 40.1% 優秀 漲粉率 0.88% 良好 受眾主要性別 男性 68.8% 受眾主要年齡 25-34 …" at bounding box center [729, 385] width 676 height 421
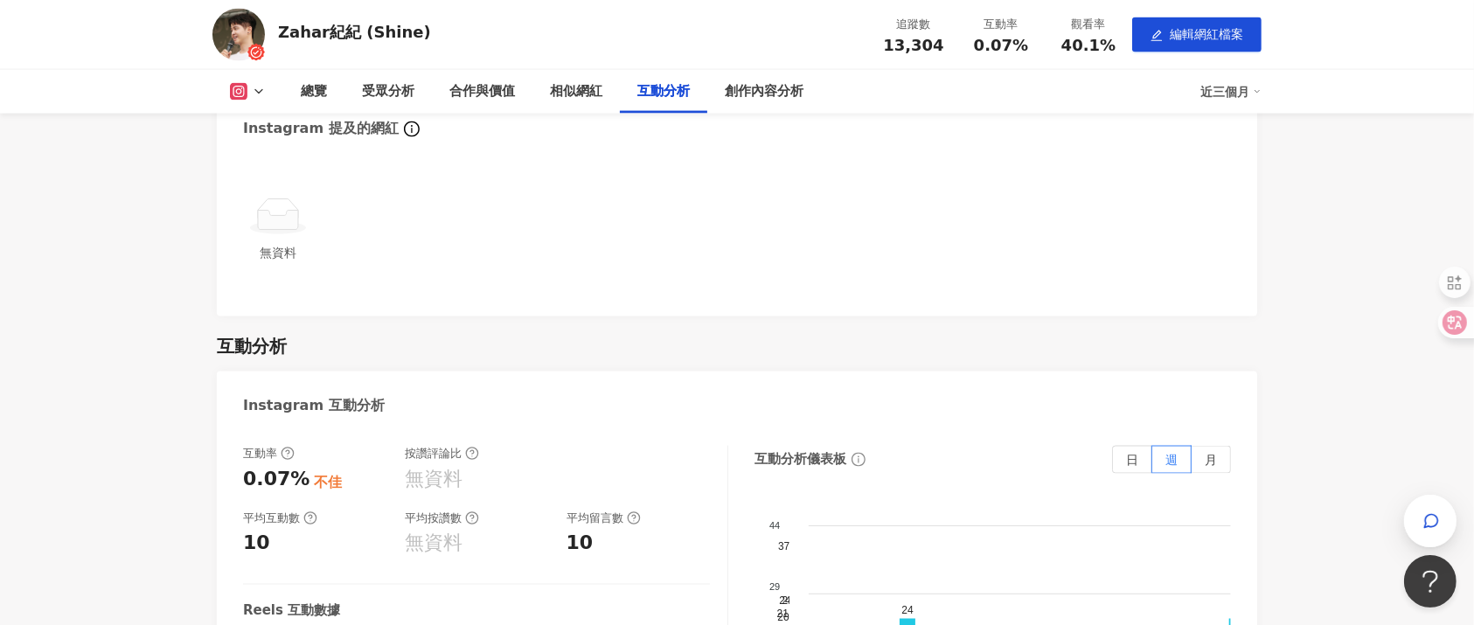
scroll to position [2692, 0]
